Goal: Information Seeking & Learning: Learn about a topic

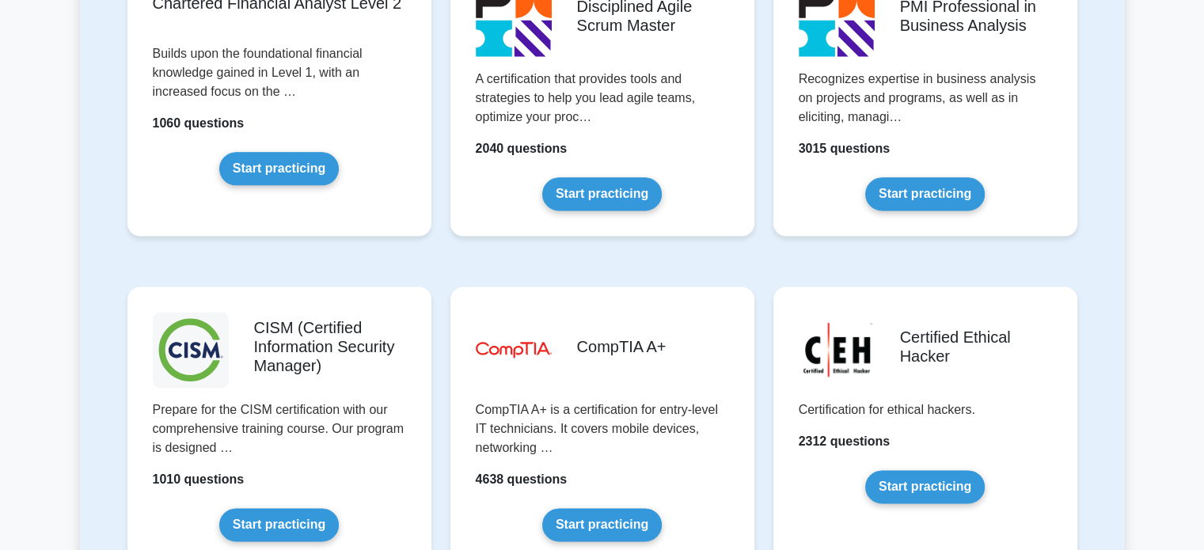
scroll to position [2372, 0]
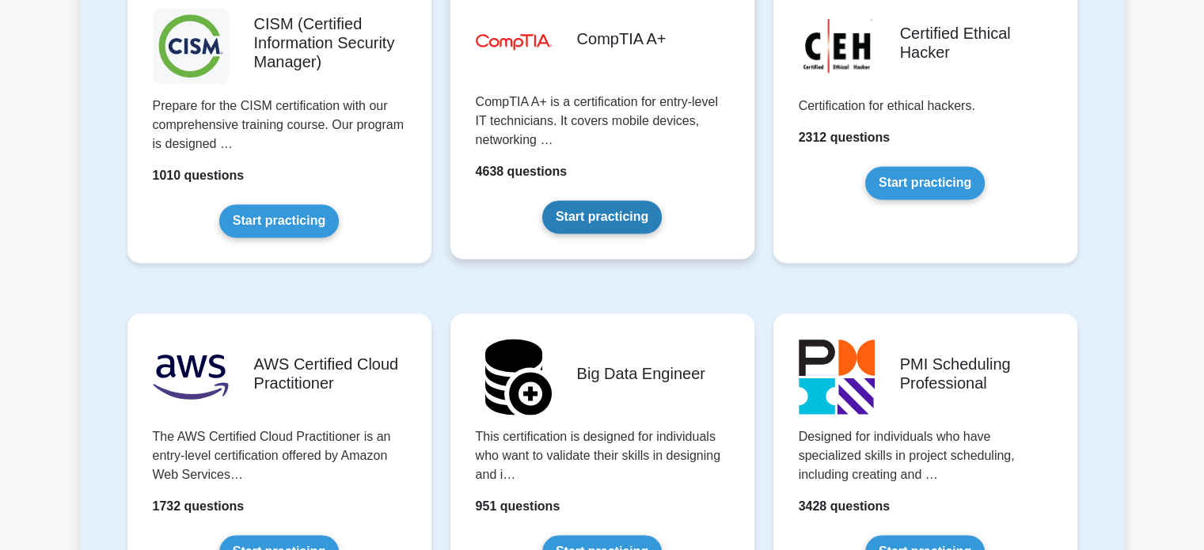
click at [637, 215] on link "Start practicing" at bounding box center [602, 216] width 120 height 33
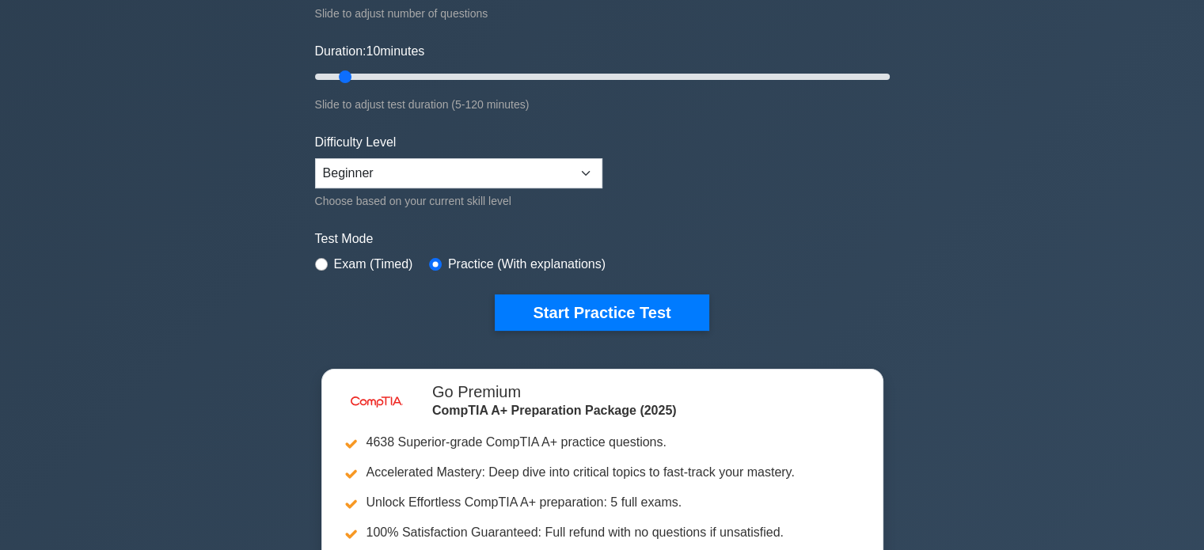
scroll to position [268, 0]
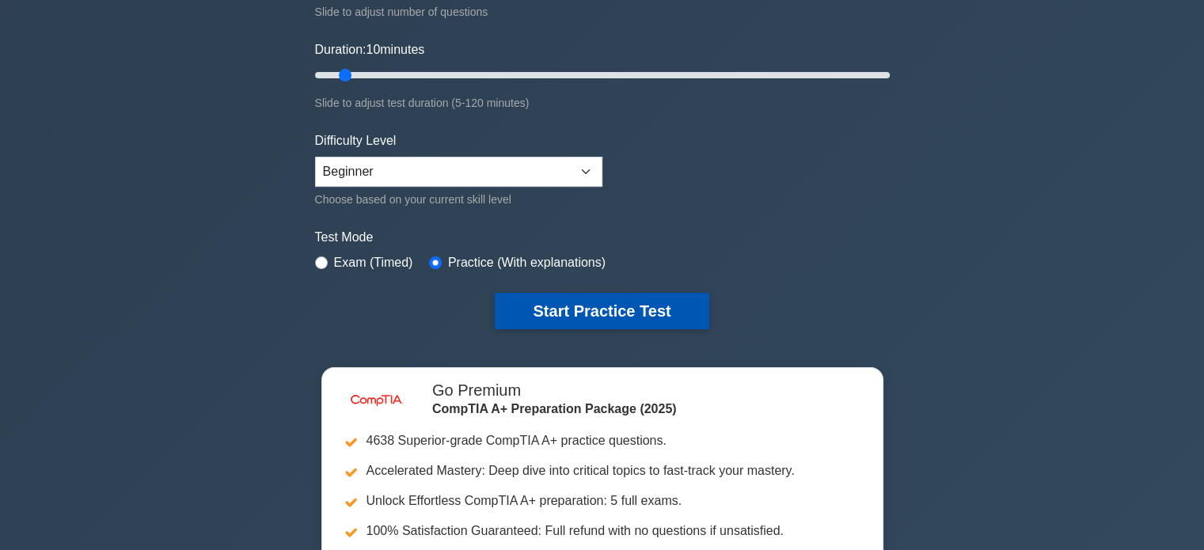
click at [570, 317] on button "Start Practice Test" at bounding box center [602, 311] width 214 height 36
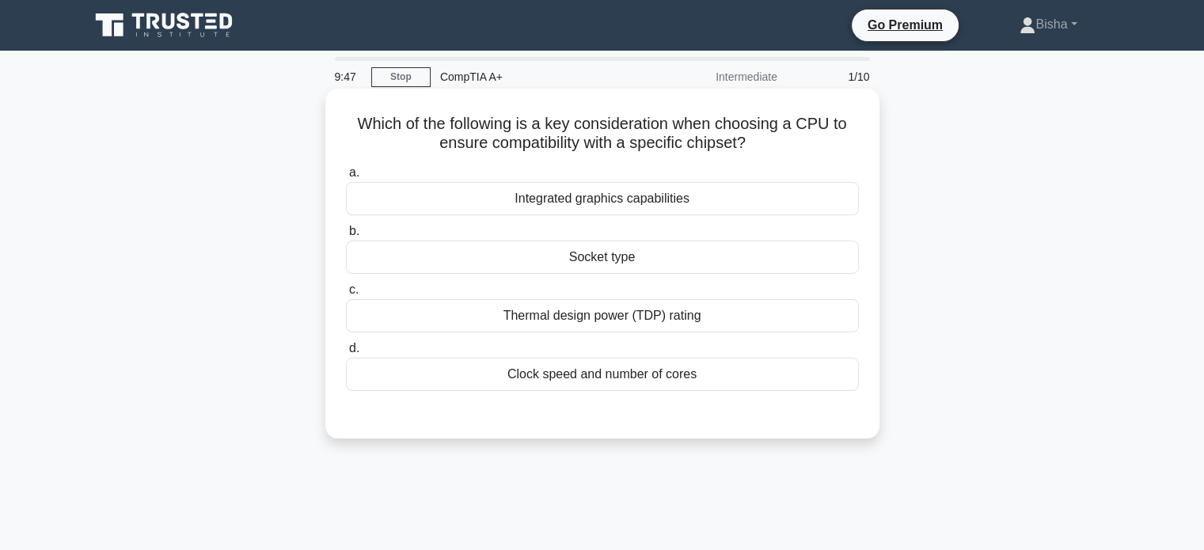
click at [703, 264] on div "Socket type" at bounding box center [602, 257] width 513 height 33
click at [346, 237] on input "b. Socket type" at bounding box center [346, 231] width 0 height 10
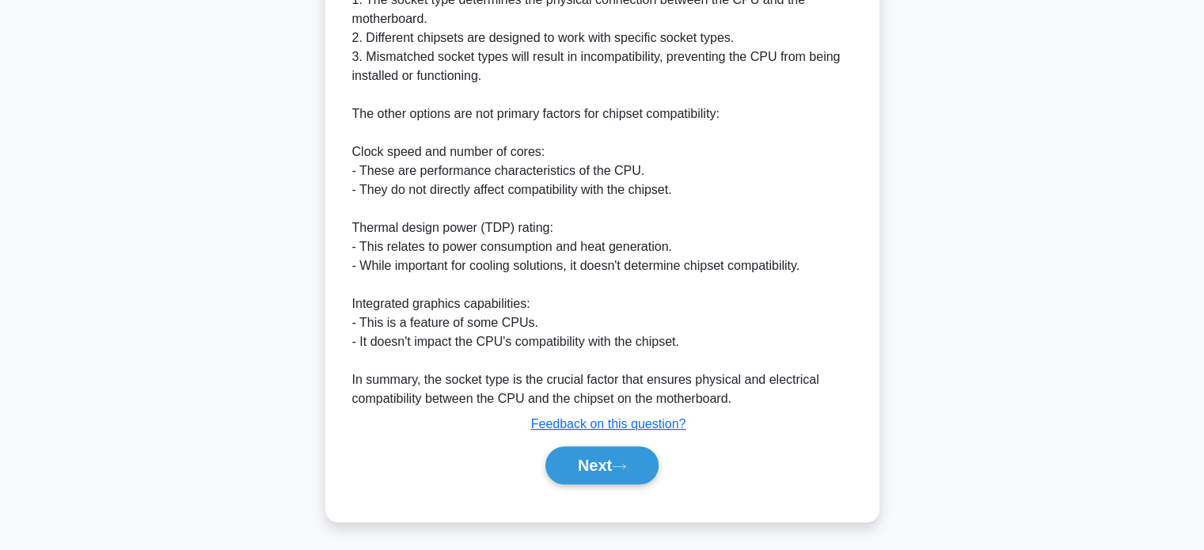
scroll to position [519, 0]
click at [608, 464] on button "Next" at bounding box center [601, 466] width 113 height 38
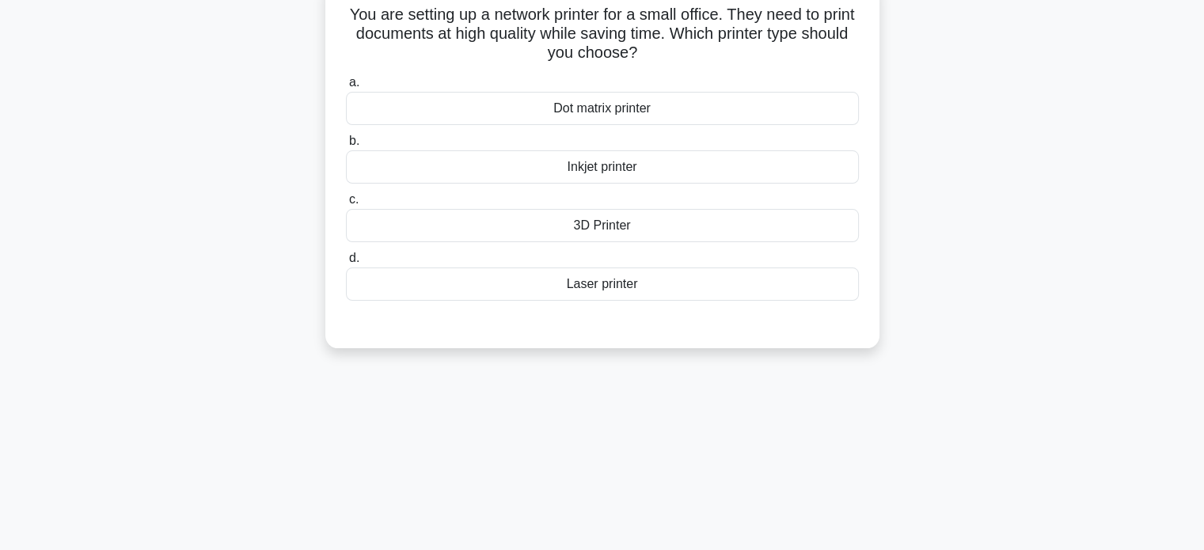
scroll to position [51, 0]
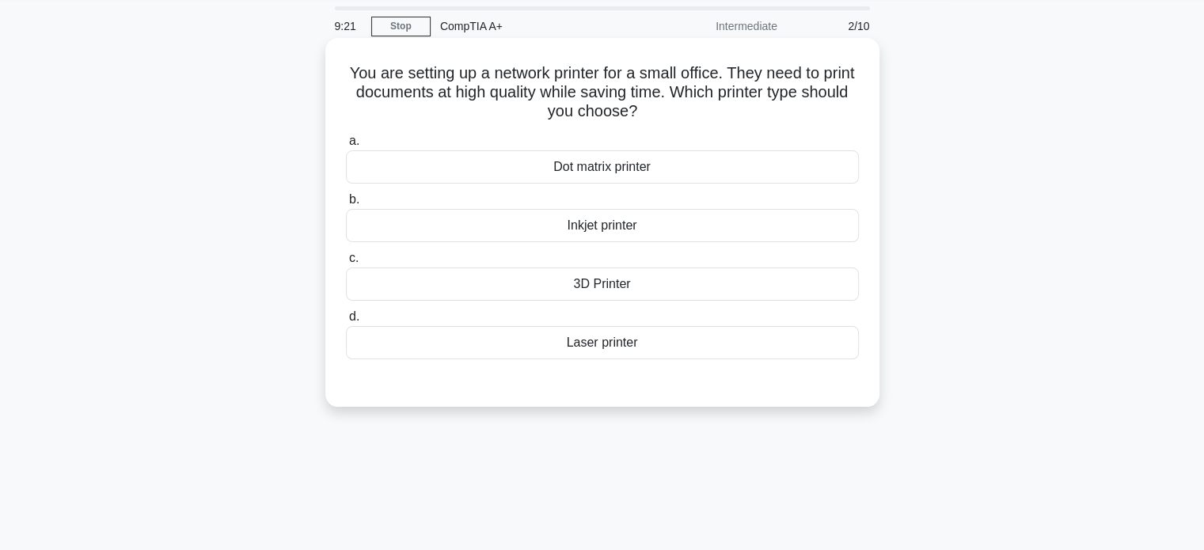
click at [653, 218] on div "Inkjet printer" at bounding box center [602, 225] width 513 height 33
click at [346, 205] on input "b. Inkjet printer" at bounding box center [346, 200] width 0 height 10
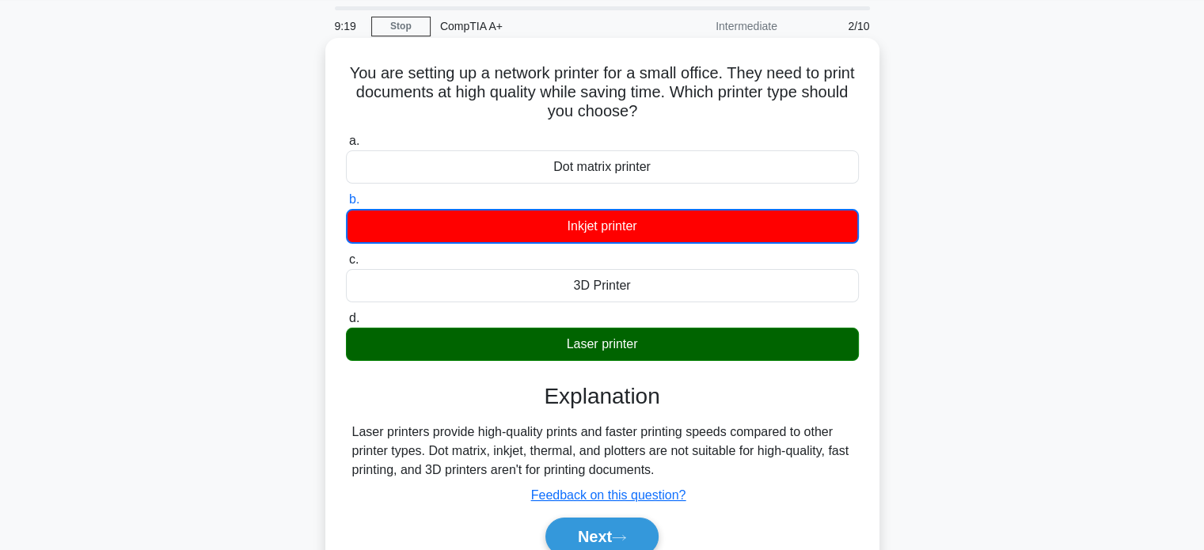
scroll to position [149, 0]
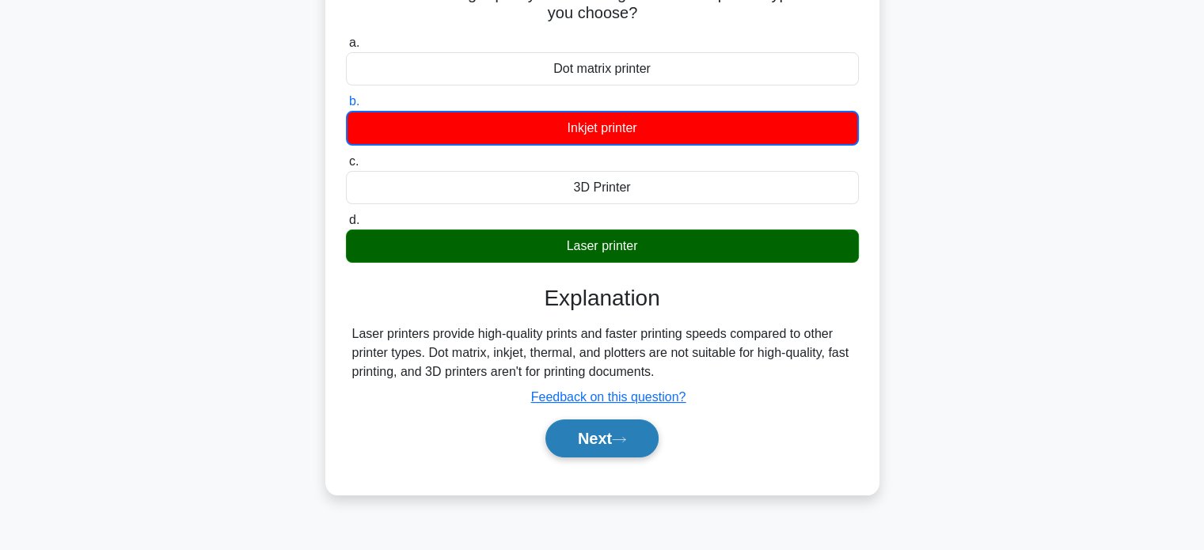
click at [639, 430] on button "Next" at bounding box center [601, 439] width 113 height 38
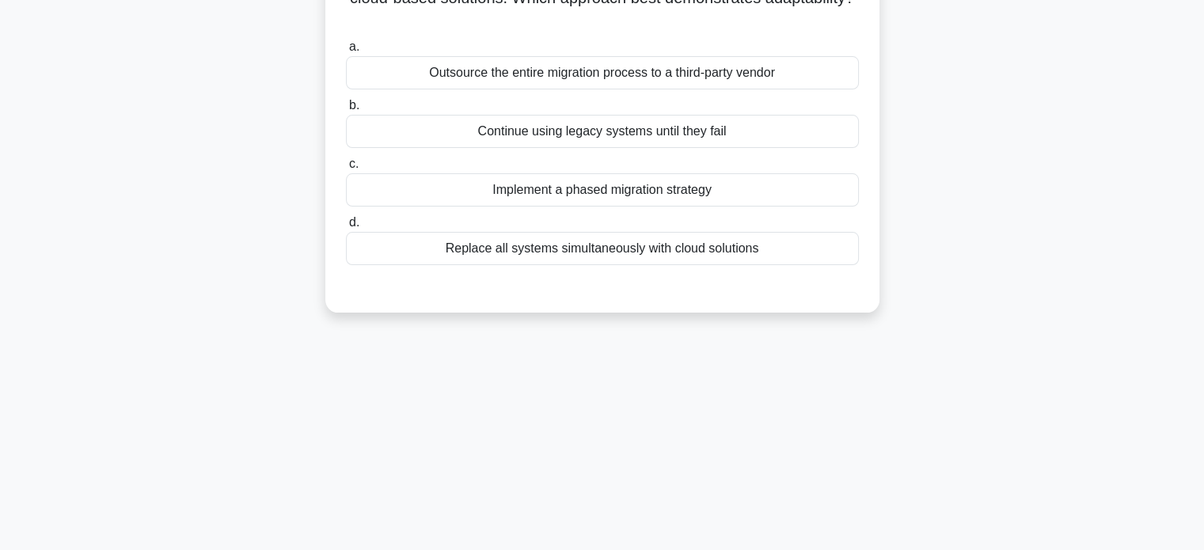
scroll to position [0, 0]
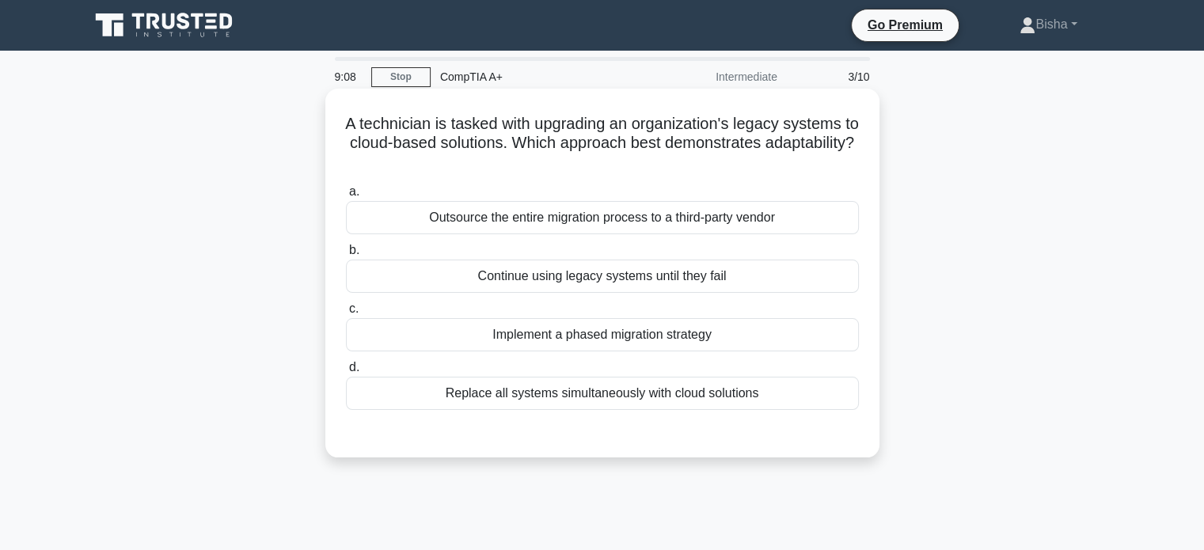
click at [678, 335] on div "Implement a phased migration strategy" at bounding box center [602, 334] width 513 height 33
click at [346, 314] on input "c. Implement a phased migration strategy" at bounding box center [346, 309] width 0 height 10
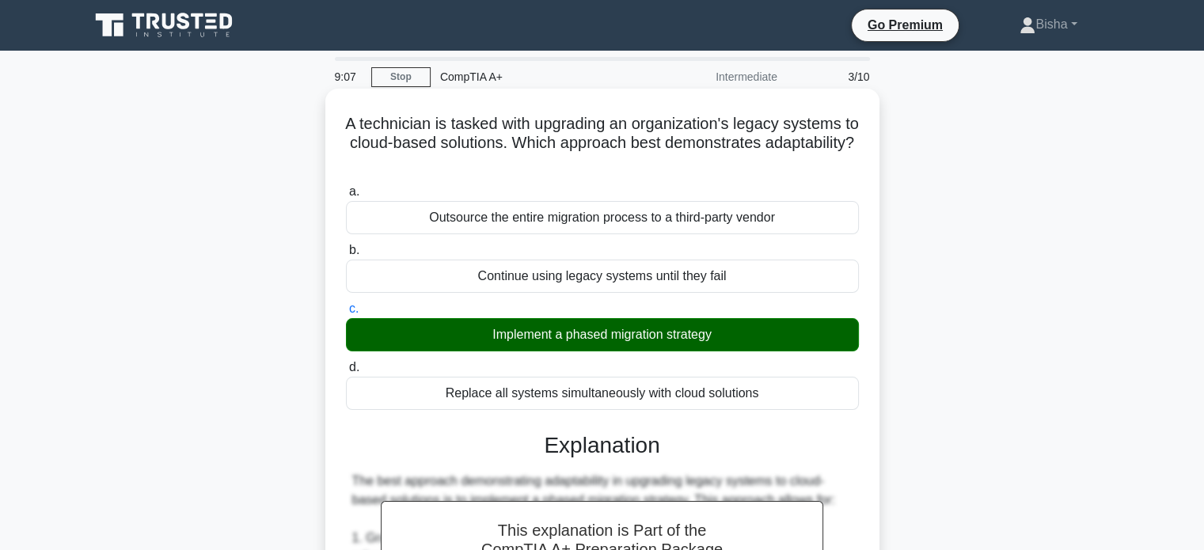
scroll to position [405, 0]
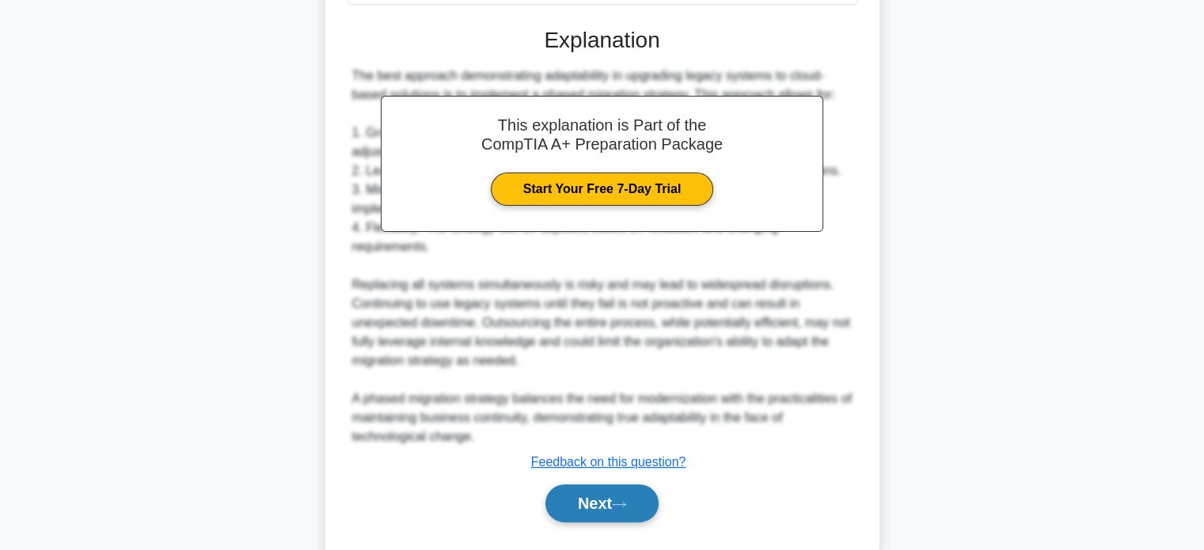
click at [626, 500] on icon at bounding box center [619, 504] width 14 height 9
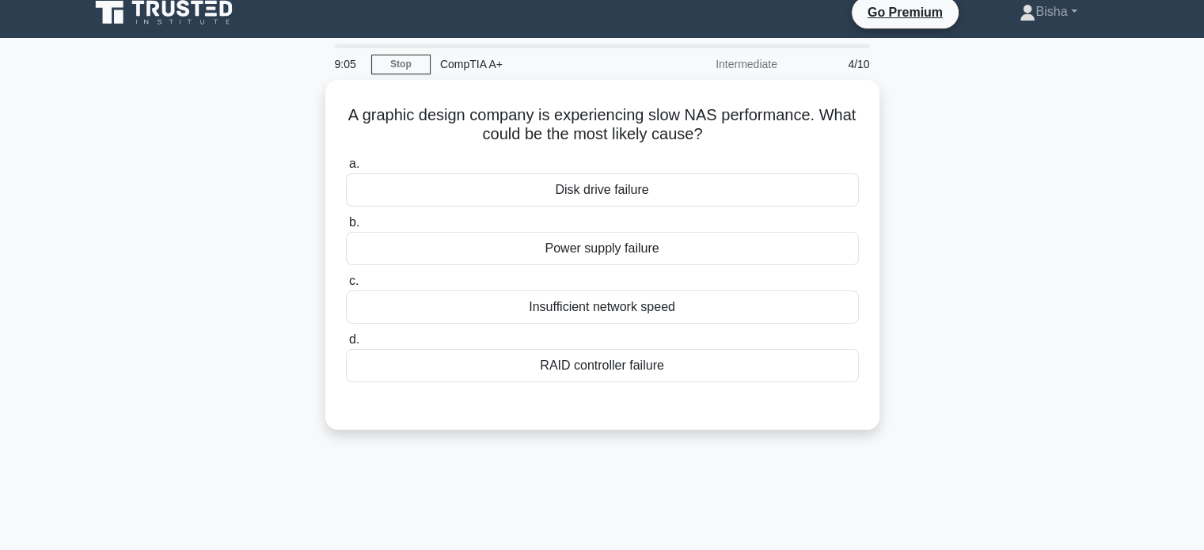
scroll to position [16, 0]
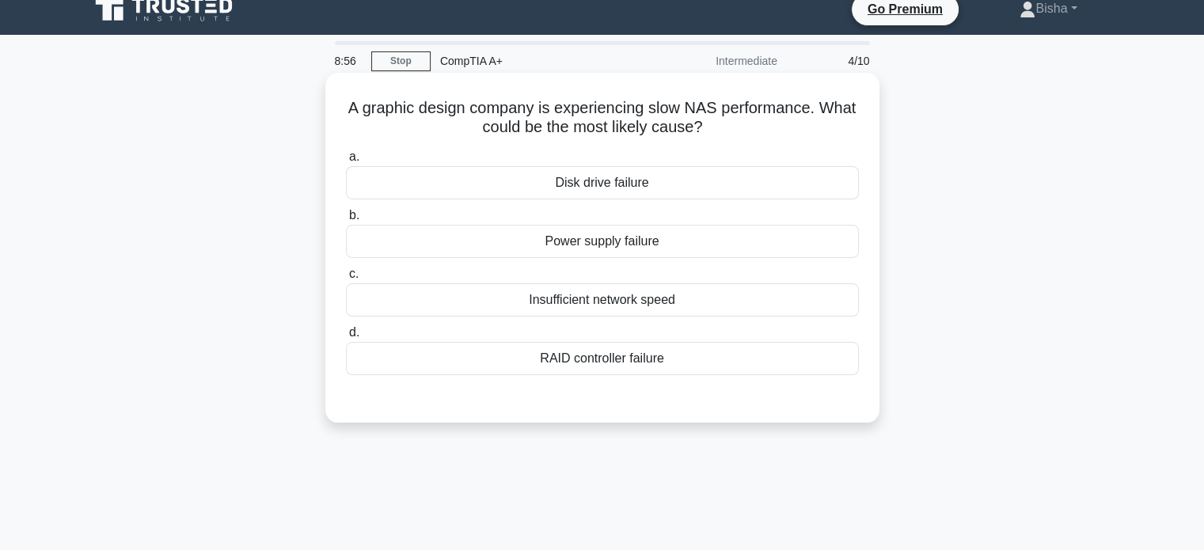
click at [643, 180] on div "Disk drive failure" at bounding box center [602, 182] width 513 height 33
click at [346, 162] on input "a. Disk drive failure" at bounding box center [346, 157] width 0 height 10
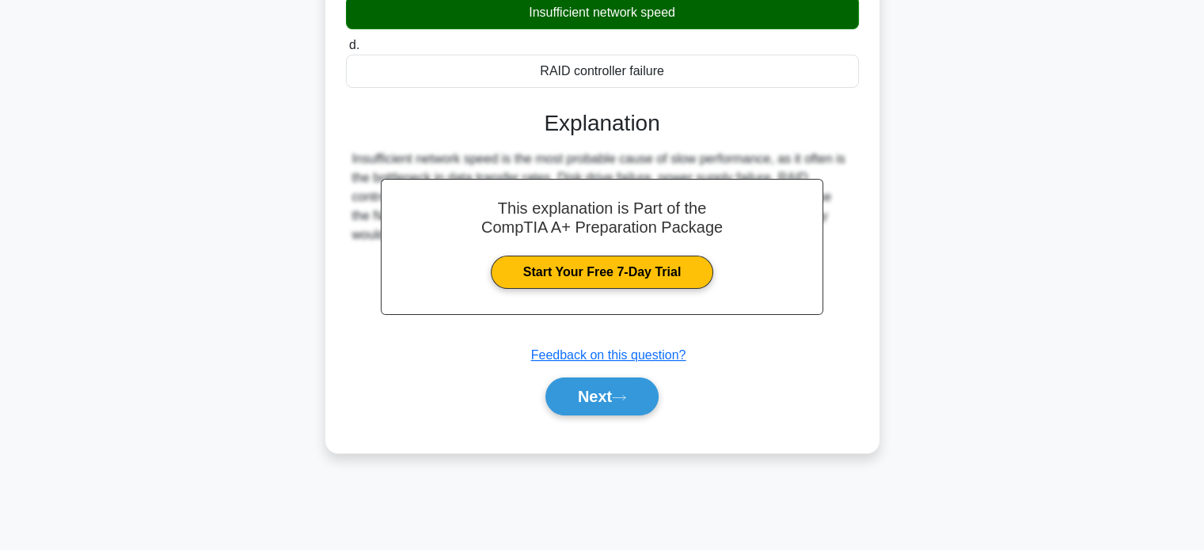
scroll to position [304, 0]
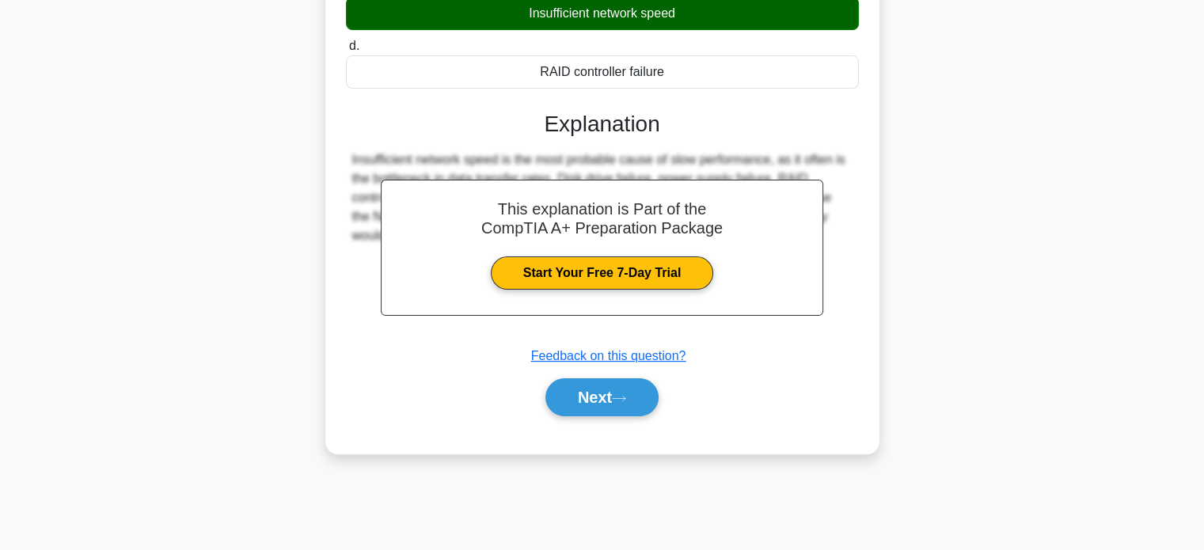
click at [616, 423] on div "a. Disk drive failure b. Power supply failure c. d." at bounding box center [602, 146] width 516 height 580
click at [624, 405] on button "Next" at bounding box center [601, 397] width 113 height 38
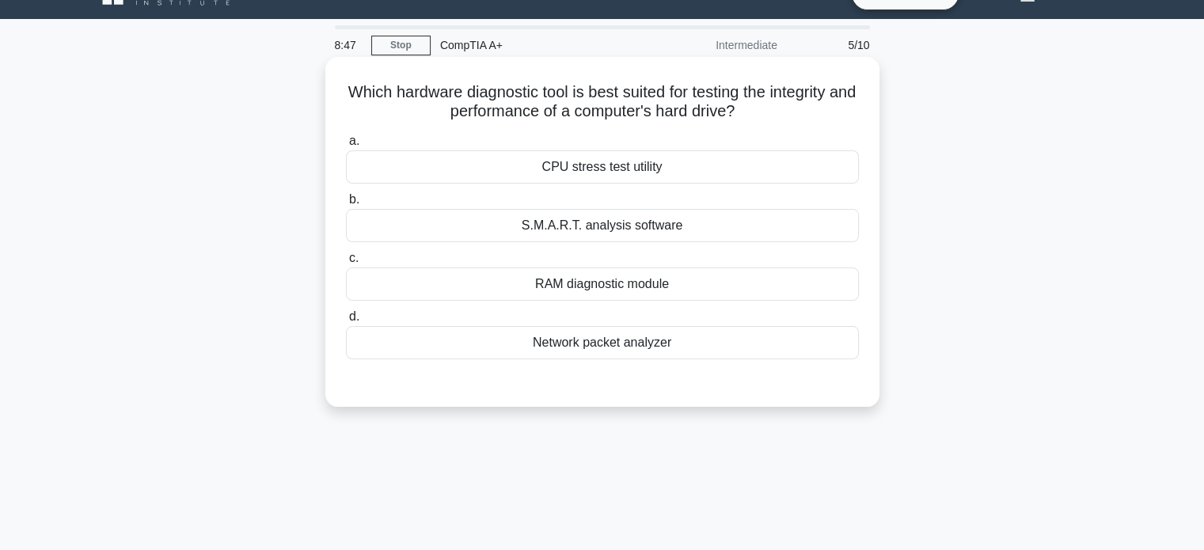
scroll to position [21, 0]
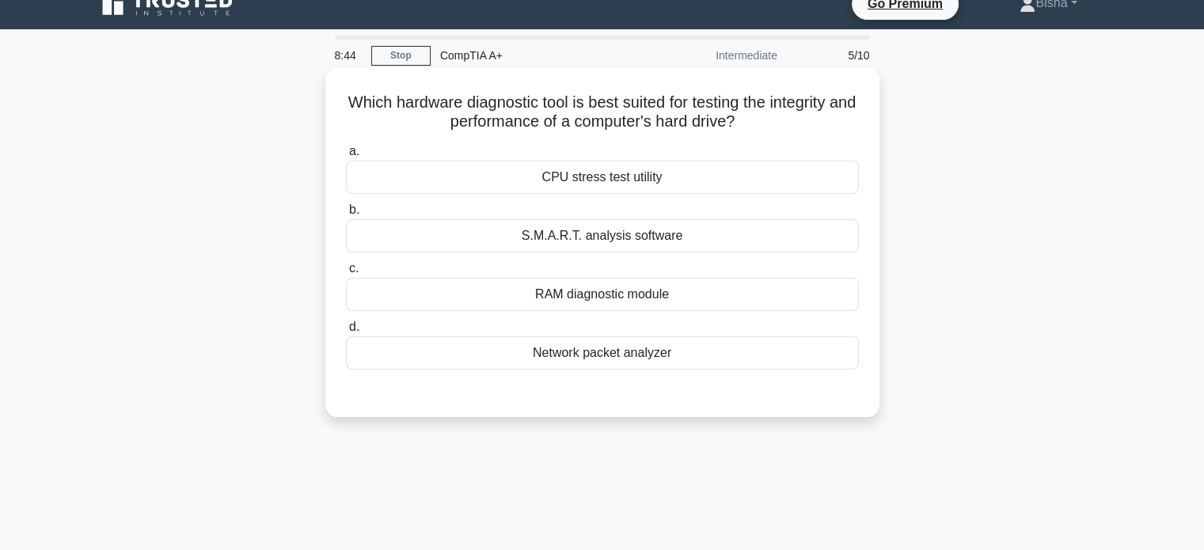
click at [770, 241] on div "S.M.A.R.T. analysis software" at bounding box center [602, 235] width 513 height 33
click at [346, 215] on input "b. S.M.A.R.T. analysis software" at bounding box center [346, 210] width 0 height 10
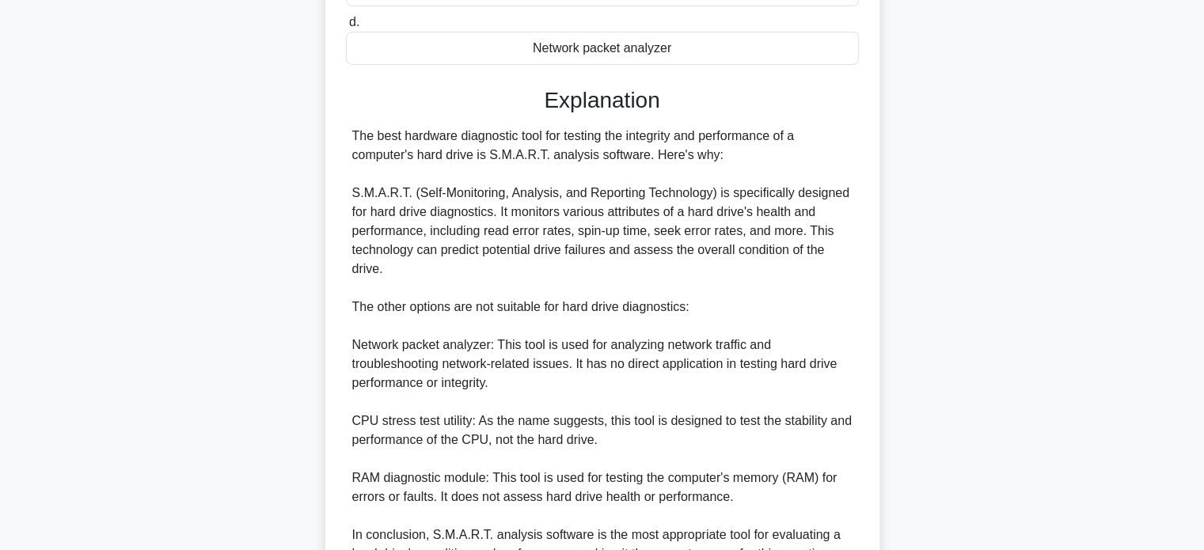
scroll to position [481, 0]
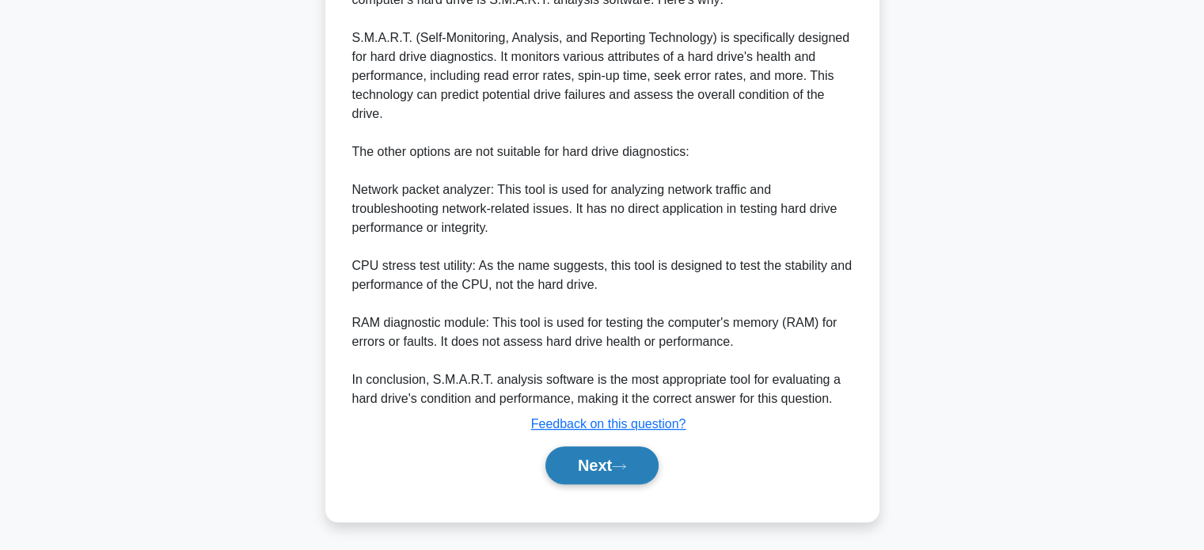
drag, startPoint x: 648, startPoint y: 492, endPoint x: 640, endPoint y: 481, distance: 13.0
click at [640, 481] on div "a. CPU stress test utility b. S.M.A.R.T. analysis software" at bounding box center [602, 91] width 516 height 825
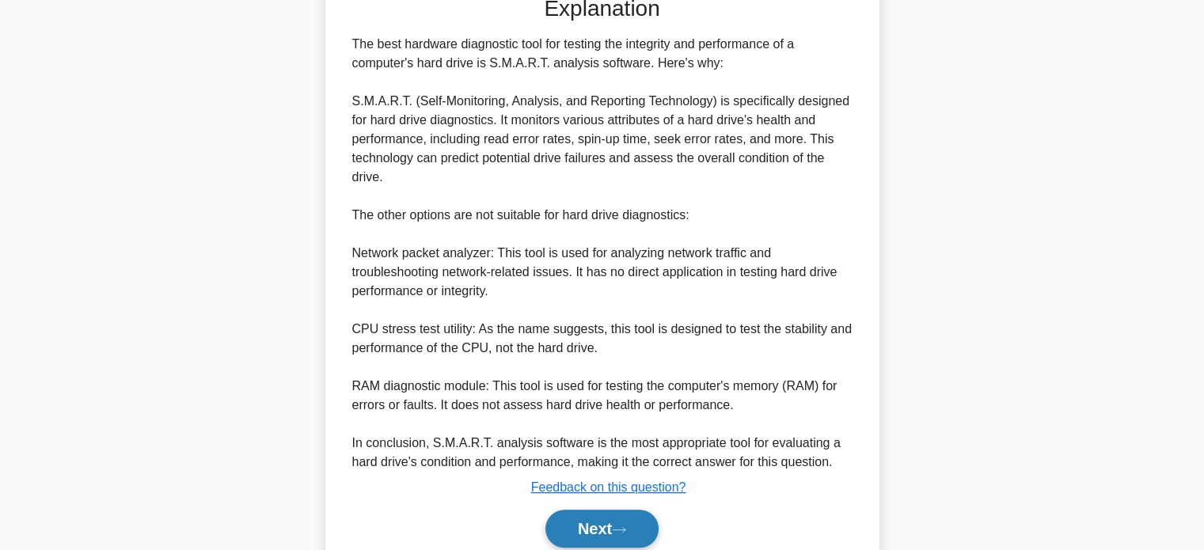
scroll to position [443, 0]
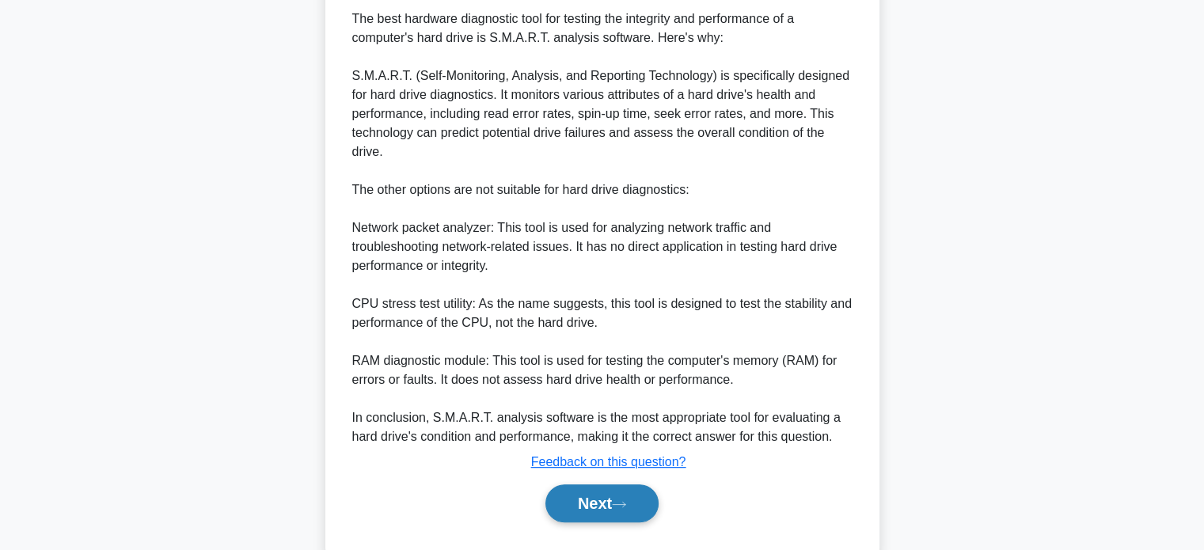
click at [620, 512] on button "Next" at bounding box center [601, 504] width 113 height 38
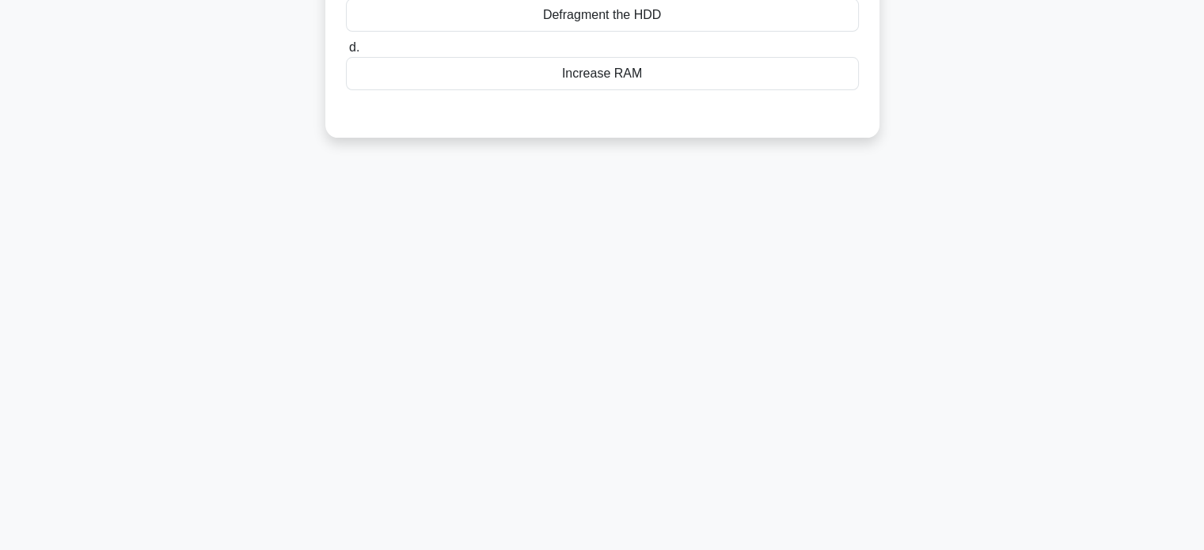
scroll to position [0, 0]
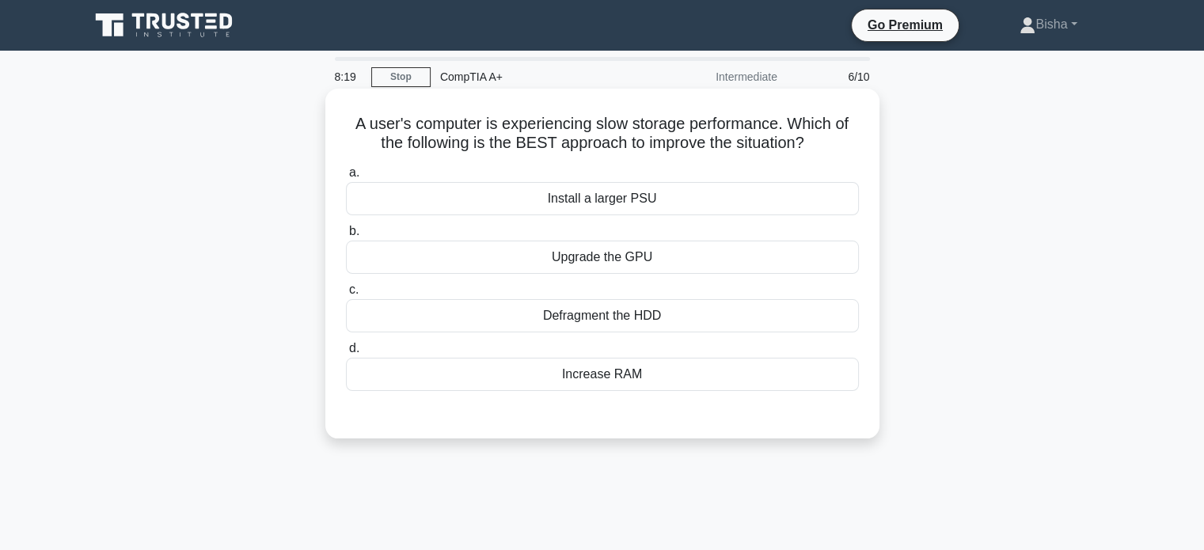
click at [700, 325] on div "Defragment the HDD" at bounding box center [602, 315] width 513 height 33
click at [346, 295] on input "c. Defragment the HDD" at bounding box center [346, 290] width 0 height 10
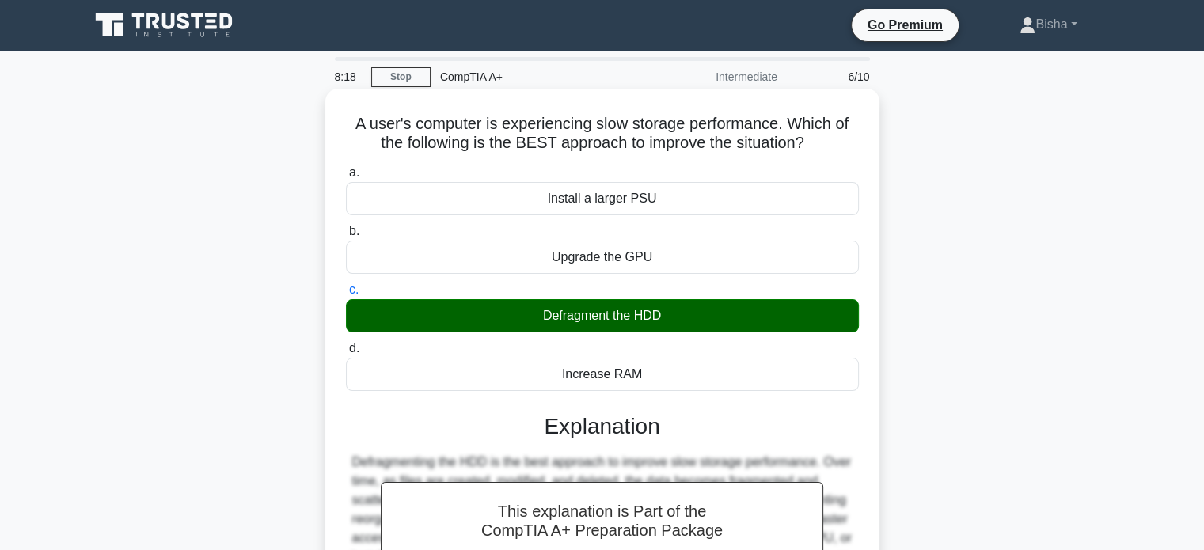
scroll to position [305, 0]
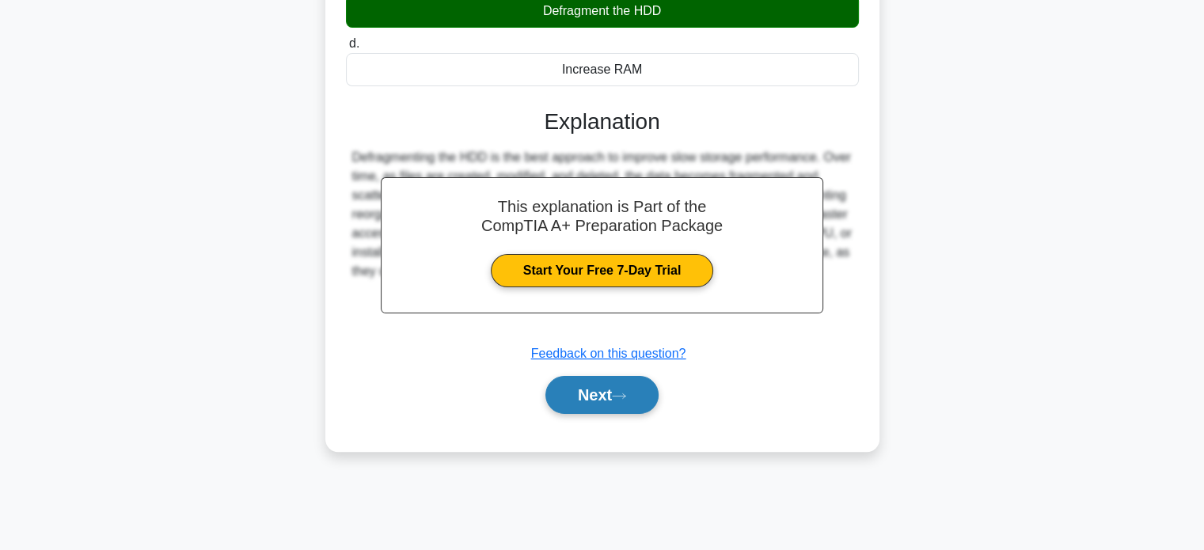
click at [626, 394] on icon at bounding box center [619, 396] width 14 height 9
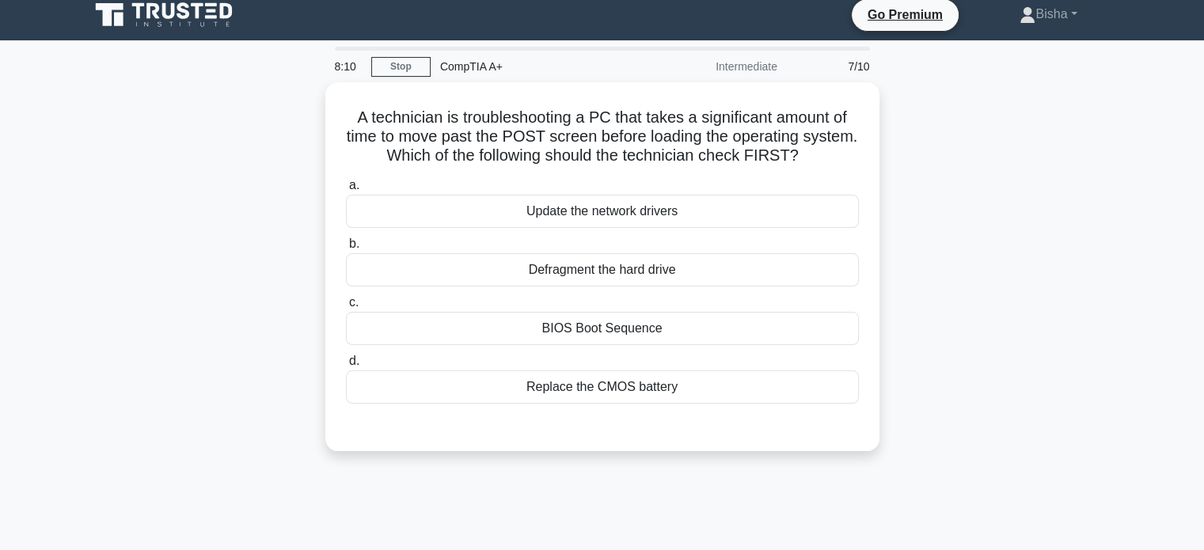
scroll to position [0, 0]
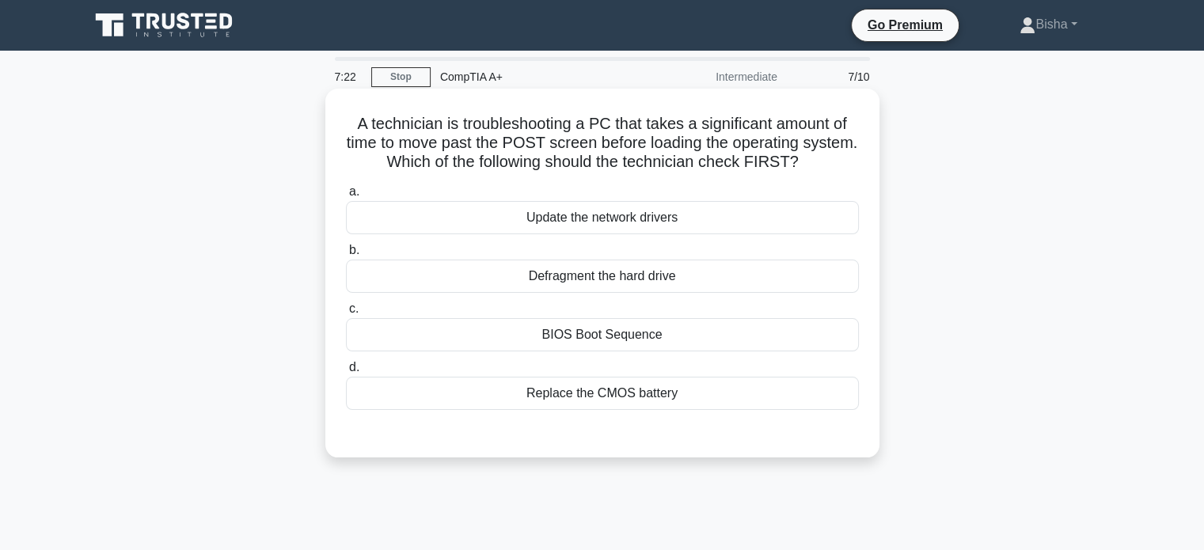
click at [683, 342] on div "BIOS Boot Sequence" at bounding box center [602, 334] width 513 height 33
click at [346, 314] on input "c. BIOS Boot Sequence" at bounding box center [346, 309] width 0 height 10
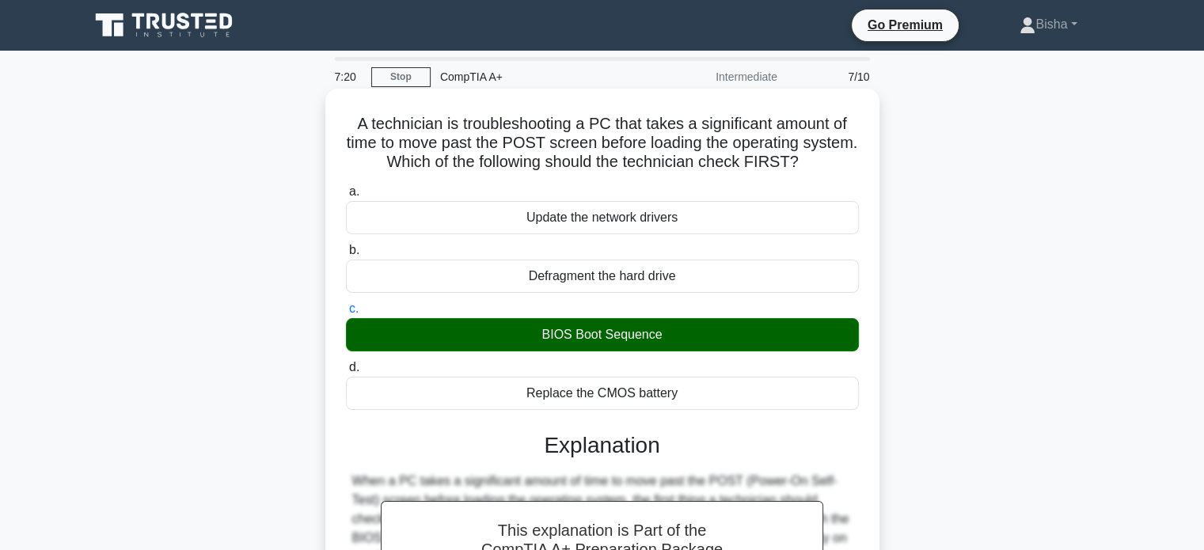
scroll to position [386, 0]
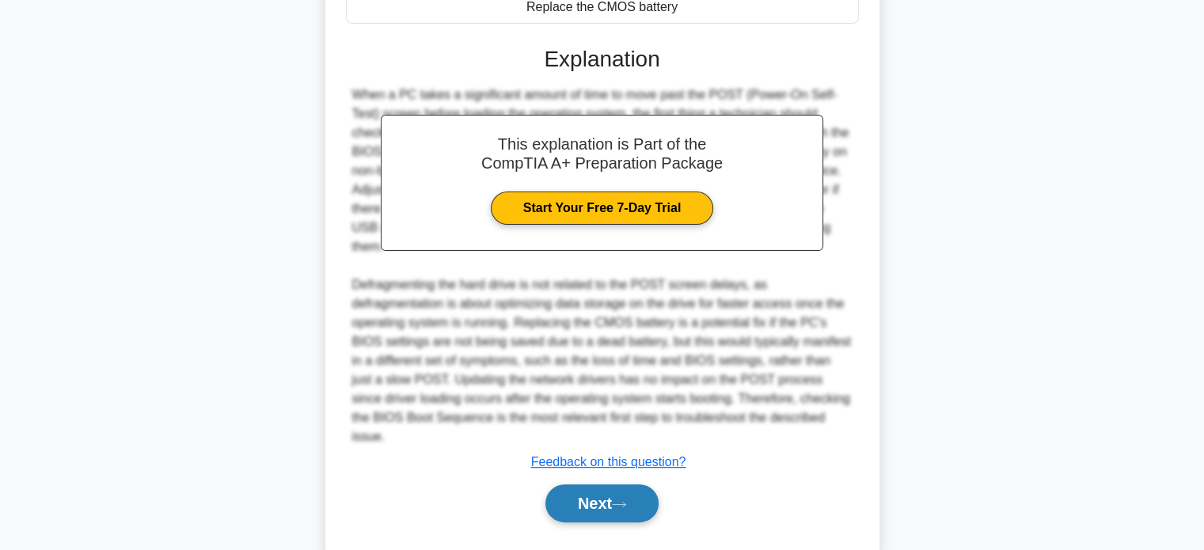
click at [602, 485] on button "Next" at bounding box center [601, 504] width 113 height 38
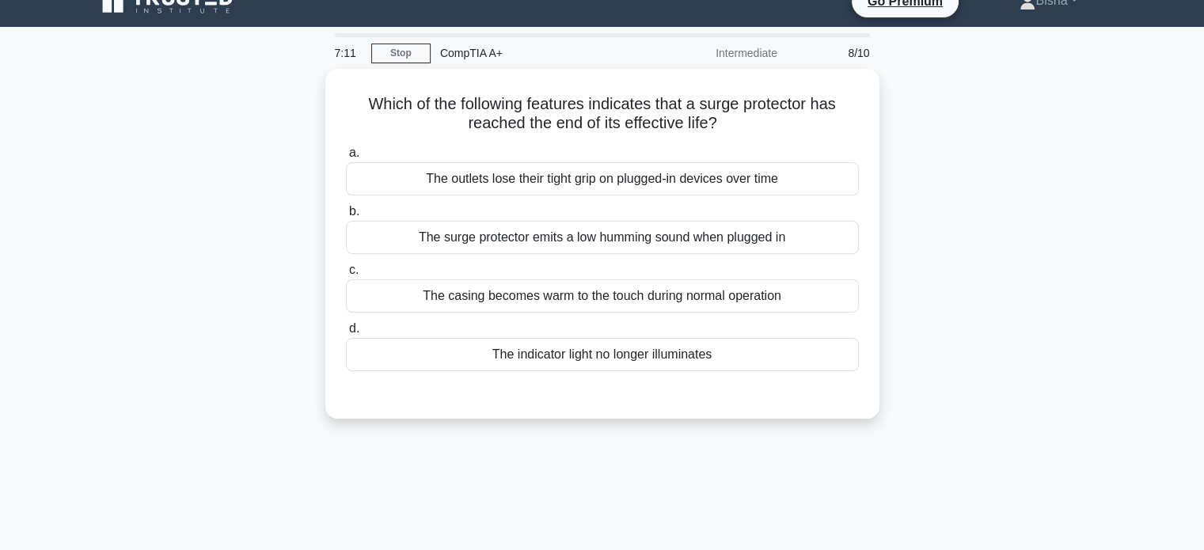
scroll to position [0, 0]
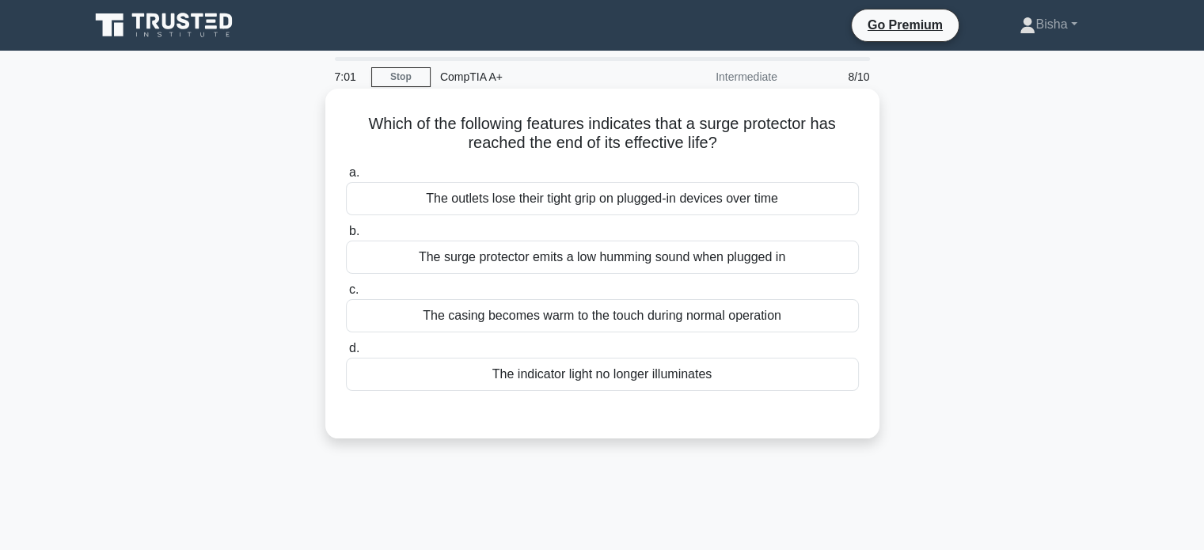
click at [757, 265] on div "The surge protector emits a low humming sound when plugged in" at bounding box center [602, 257] width 513 height 33
click at [346, 237] on input "b. The surge protector emits a low humming sound when plugged in" at bounding box center [346, 231] width 0 height 10
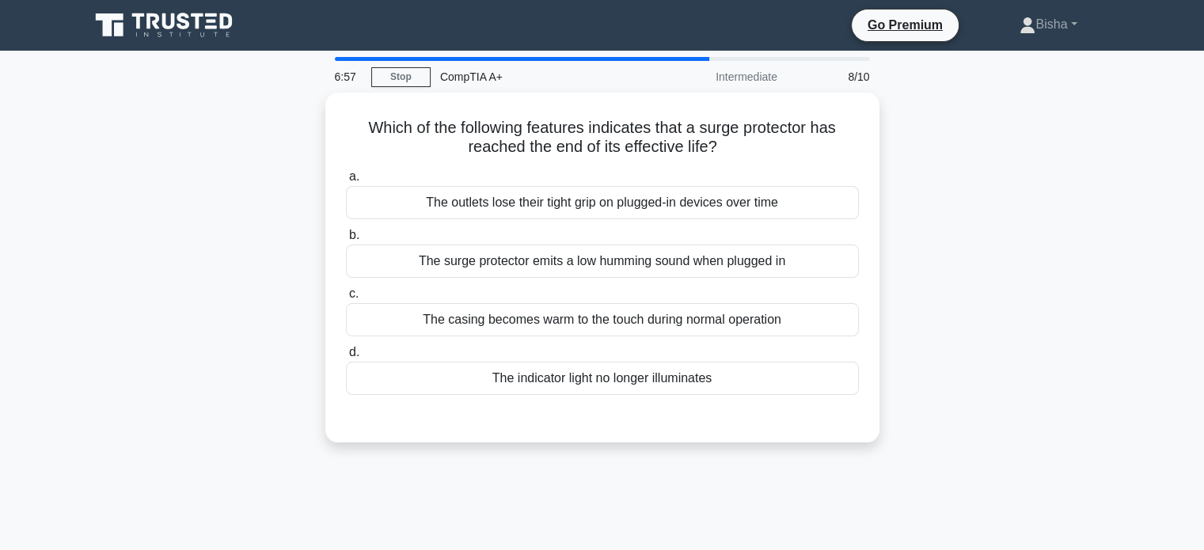
scroll to position [54, 0]
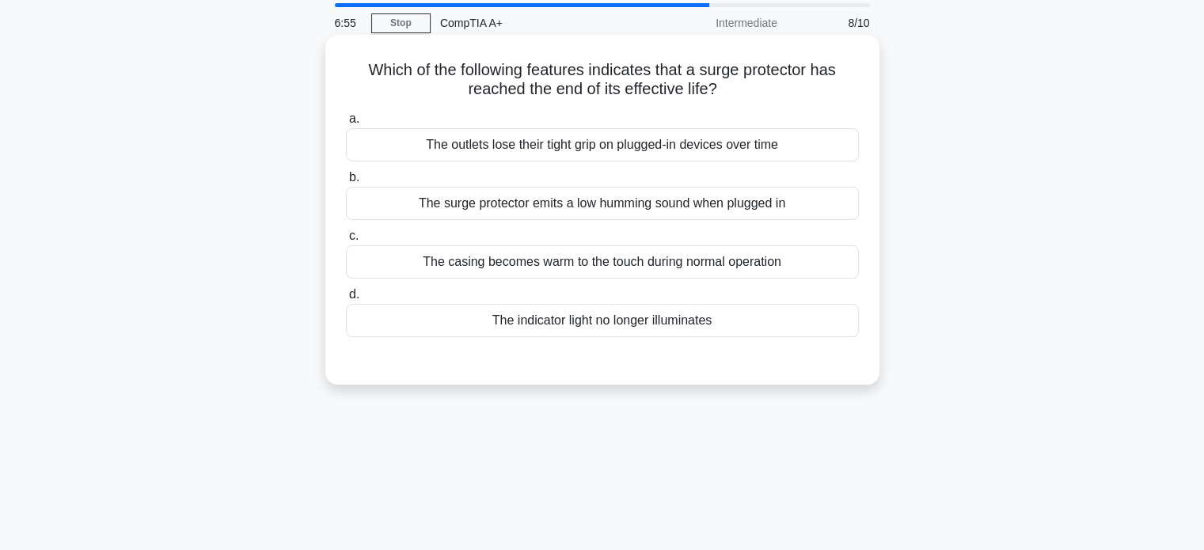
click at [710, 328] on div "The indicator light no longer illuminates" at bounding box center [602, 320] width 513 height 33
click at [346, 300] on input "d. The indicator light no longer illuminates" at bounding box center [346, 295] width 0 height 10
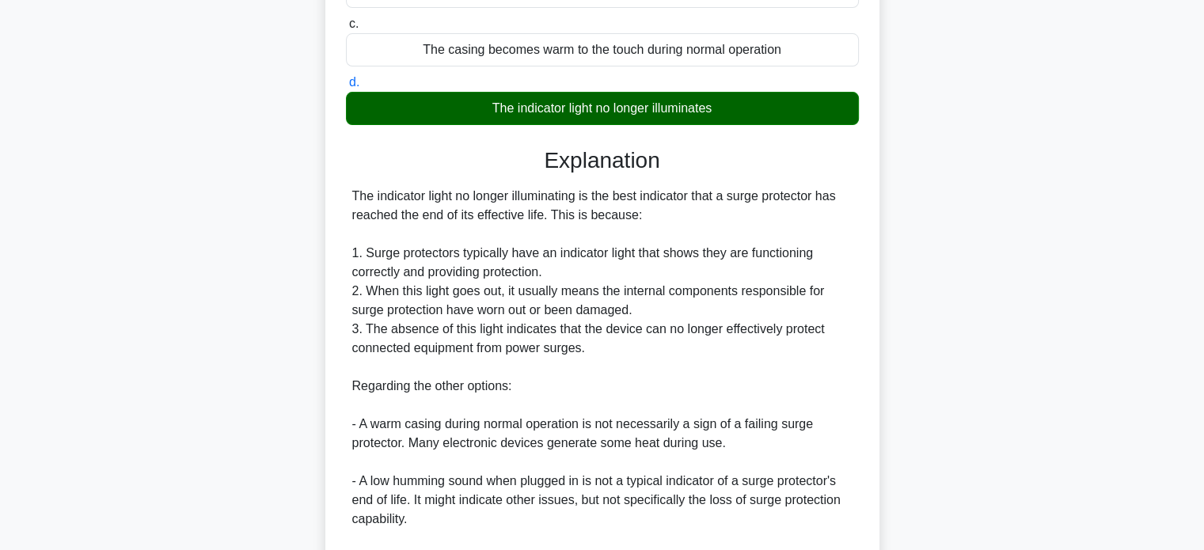
scroll to position [481, 0]
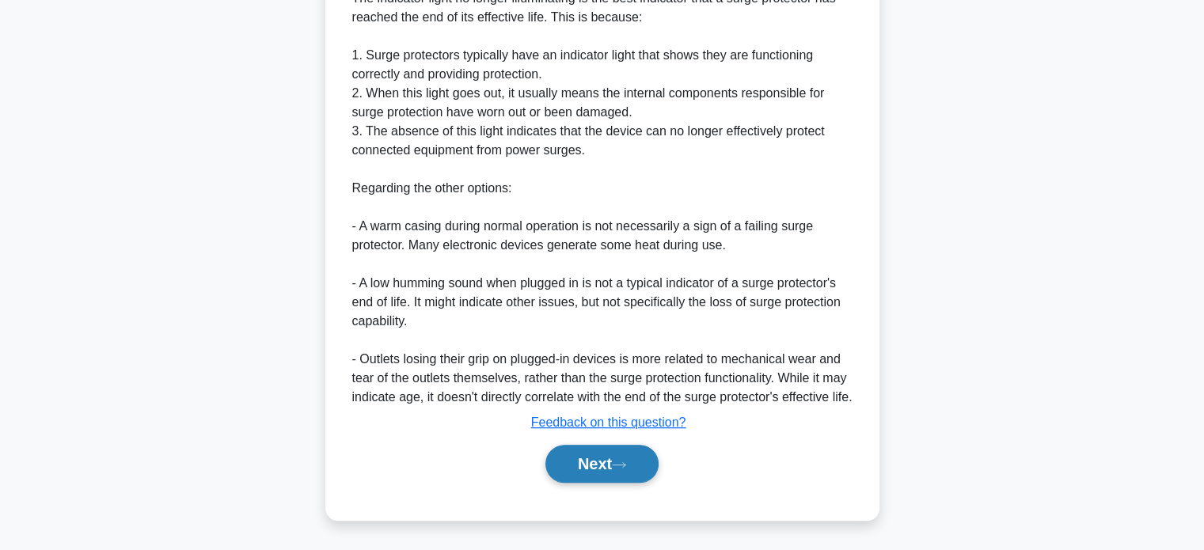
click at [592, 475] on button "Next" at bounding box center [601, 464] width 113 height 38
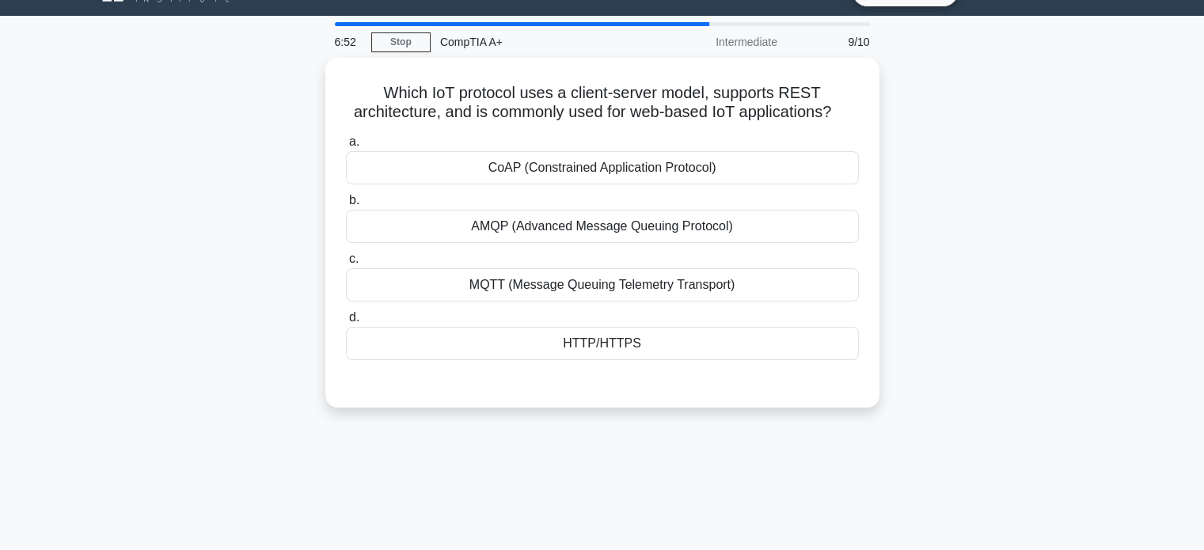
scroll to position [6, 0]
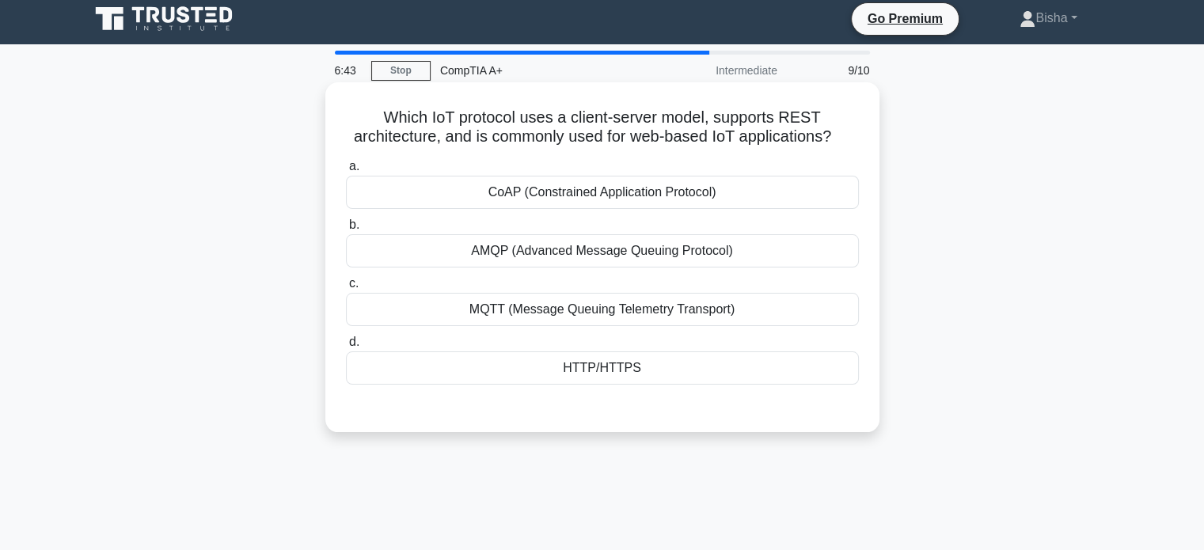
click at [631, 364] on div "HTTP/HTTPS" at bounding box center [602, 368] width 513 height 33
click at [346, 348] on input "d. HTTP/HTTPS" at bounding box center [346, 342] width 0 height 10
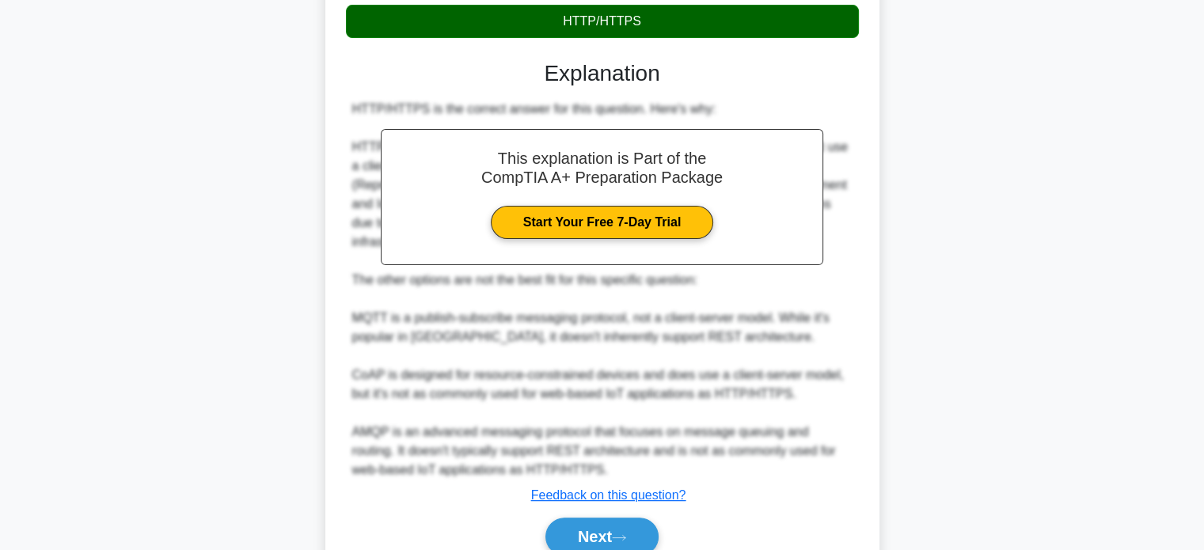
scroll to position [355, 0]
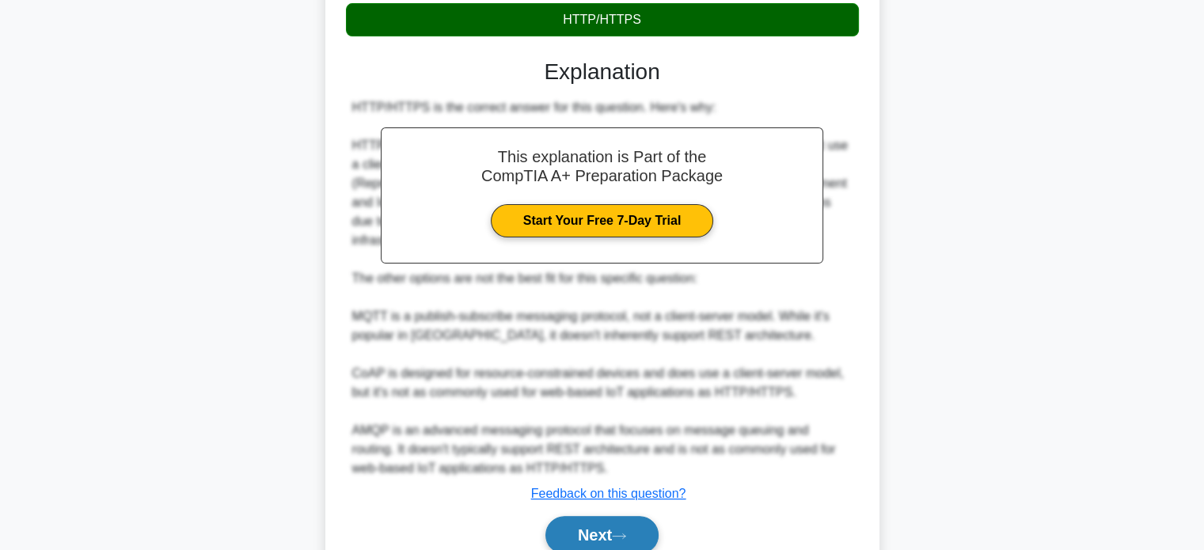
click at [601, 516] on button "Next" at bounding box center [601, 535] width 113 height 38
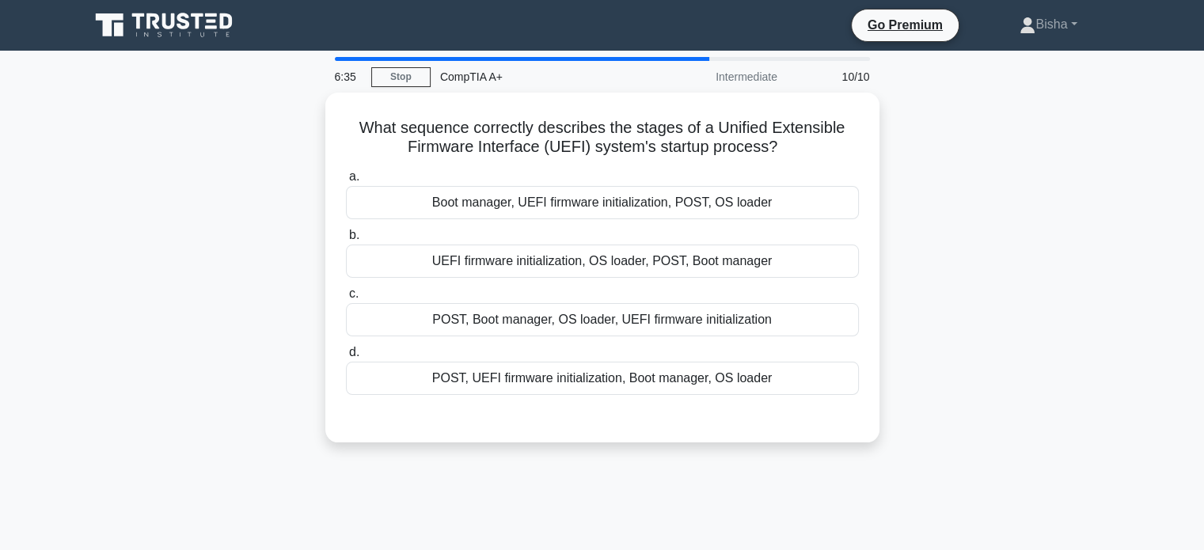
scroll to position [13, 0]
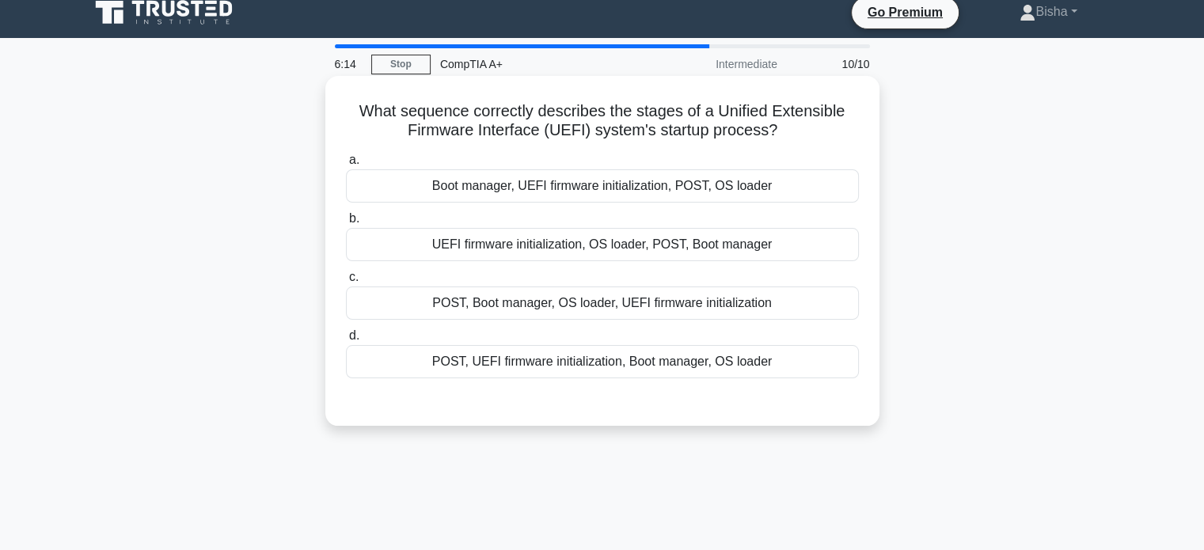
click at [625, 244] on div "UEFI firmware initialization, OS loader, POST, Boot manager" at bounding box center [602, 244] width 513 height 33
click at [346, 224] on input "b. UEFI firmware initialization, OS loader, POST, Boot manager" at bounding box center [346, 219] width 0 height 10
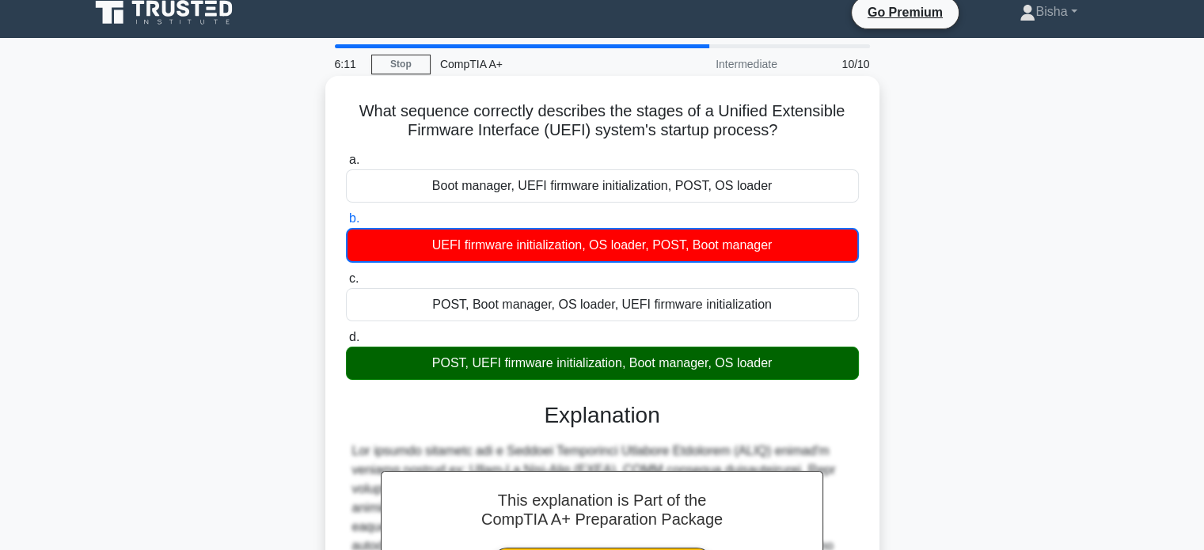
scroll to position [330, 0]
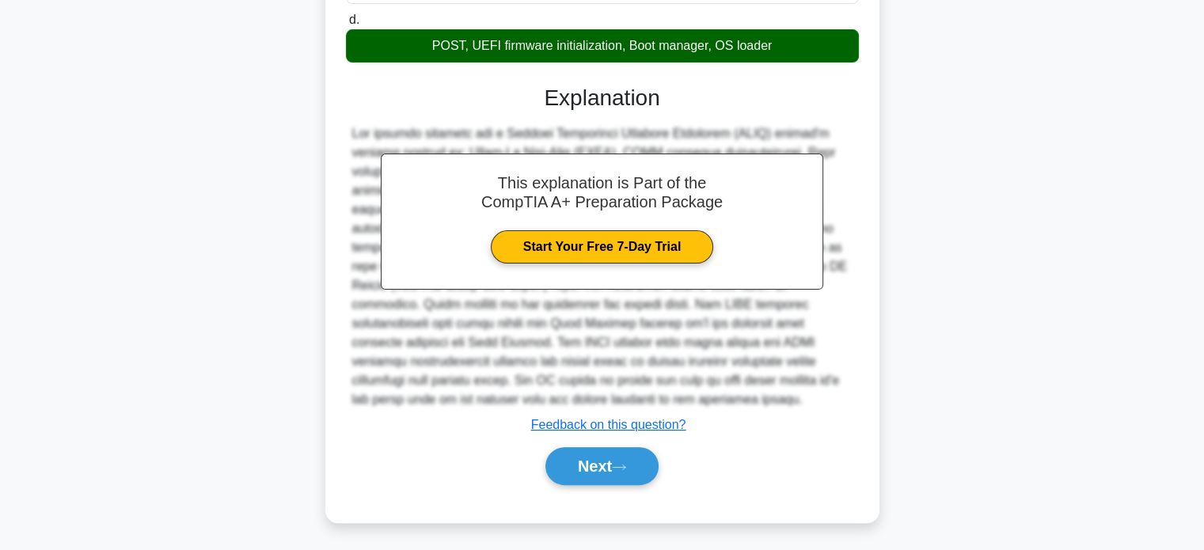
click at [618, 443] on div "Next" at bounding box center [602, 466] width 513 height 51
click at [621, 451] on button "Next" at bounding box center [601, 466] width 113 height 38
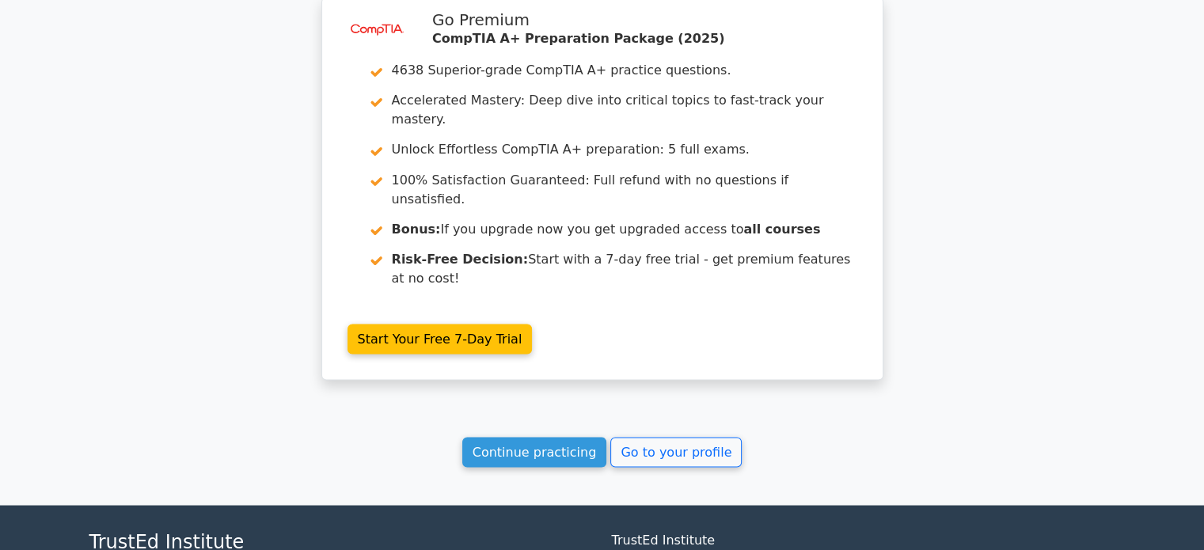
scroll to position [2828, 0]
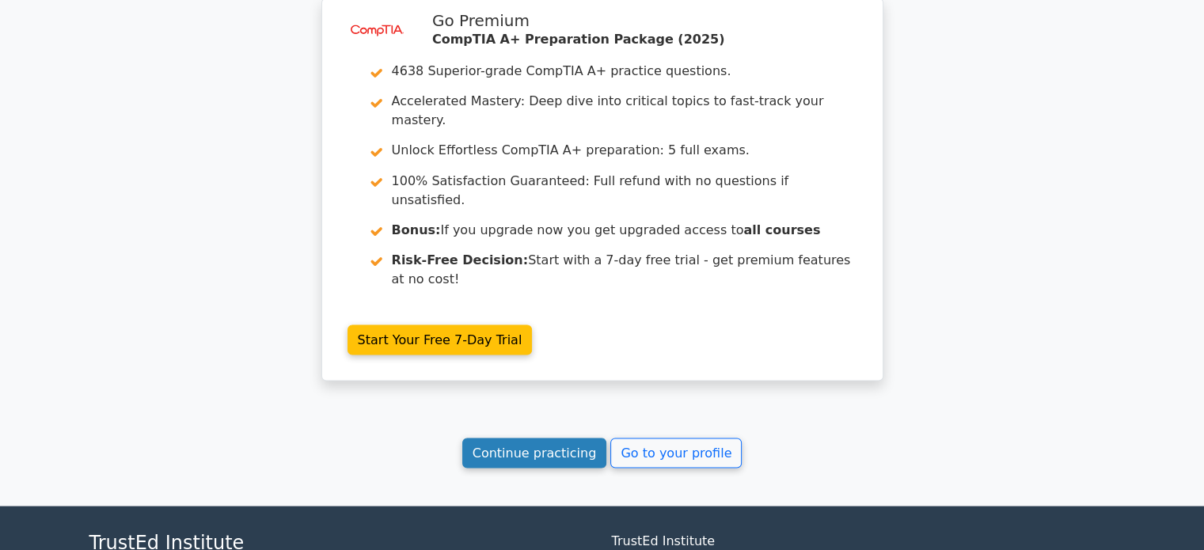
click at [560, 438] on link "Continue practicing" at bounding box center [534, 453] width 145 height 30
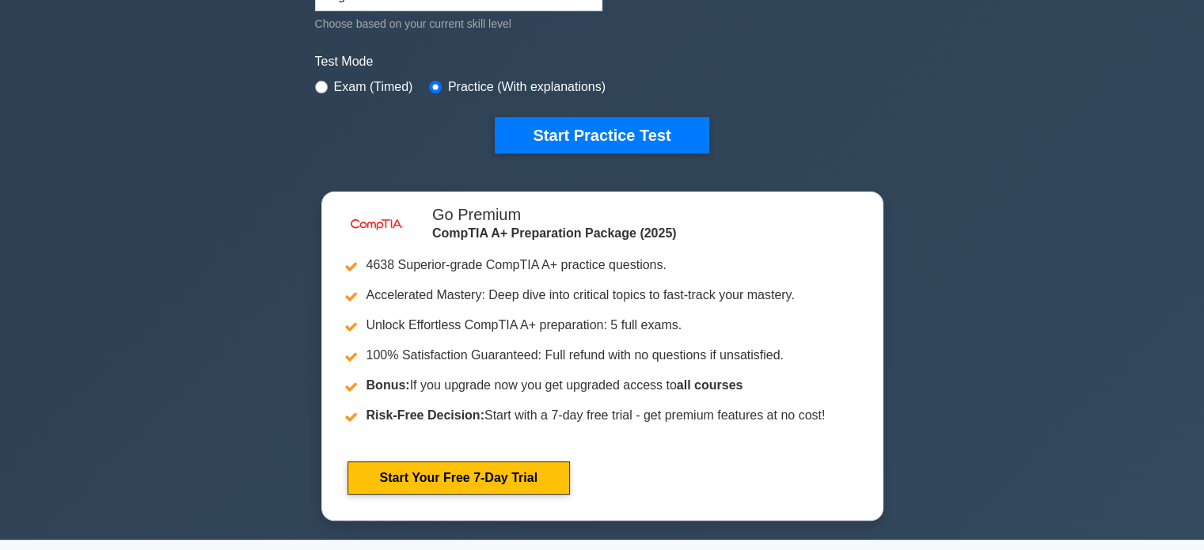
scroll to position [445, 0]
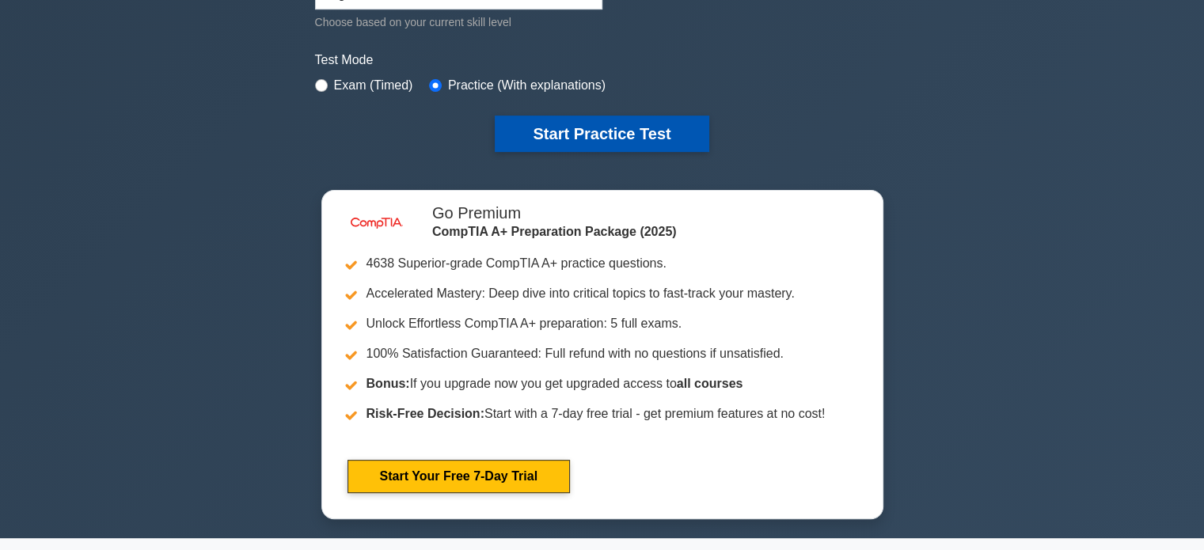
click at [599, 129] on button "Start Practice Test" at bounding box center [602, 134] width 214 height 36
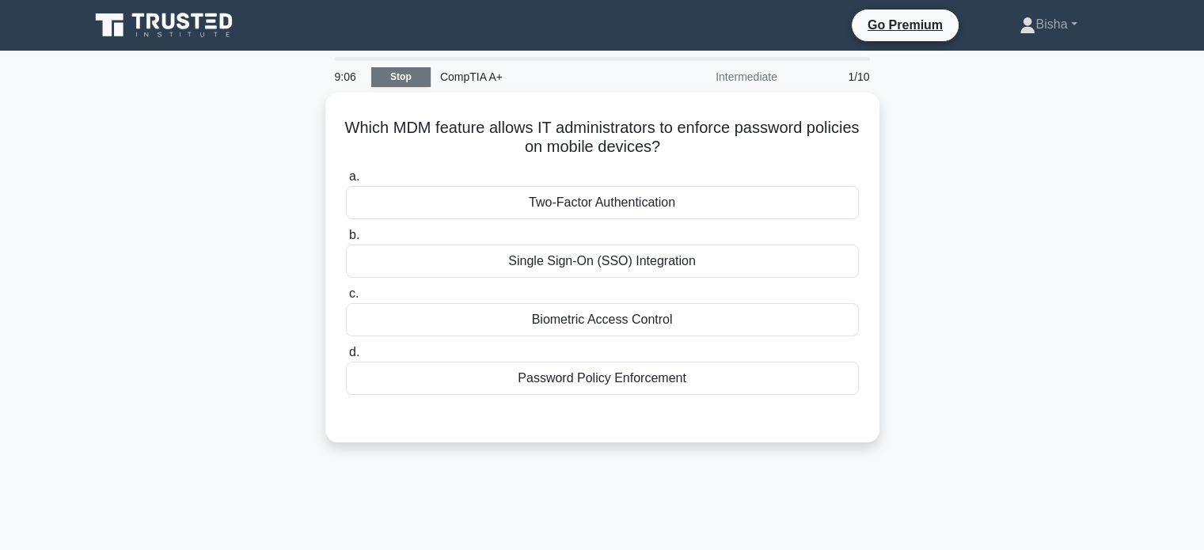
click at [403, 76] on link "Stop" at bounding box center [400, 77] width 59 height 20
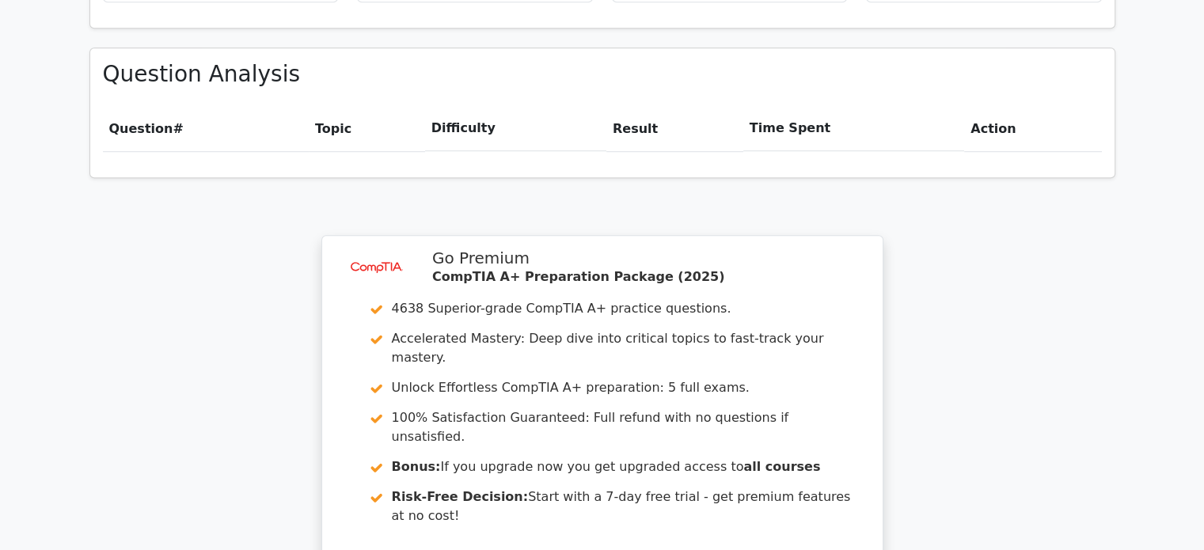
scroll to position [1063, 0]
